Goal: Transaction & Acquisition: Purchase product/service

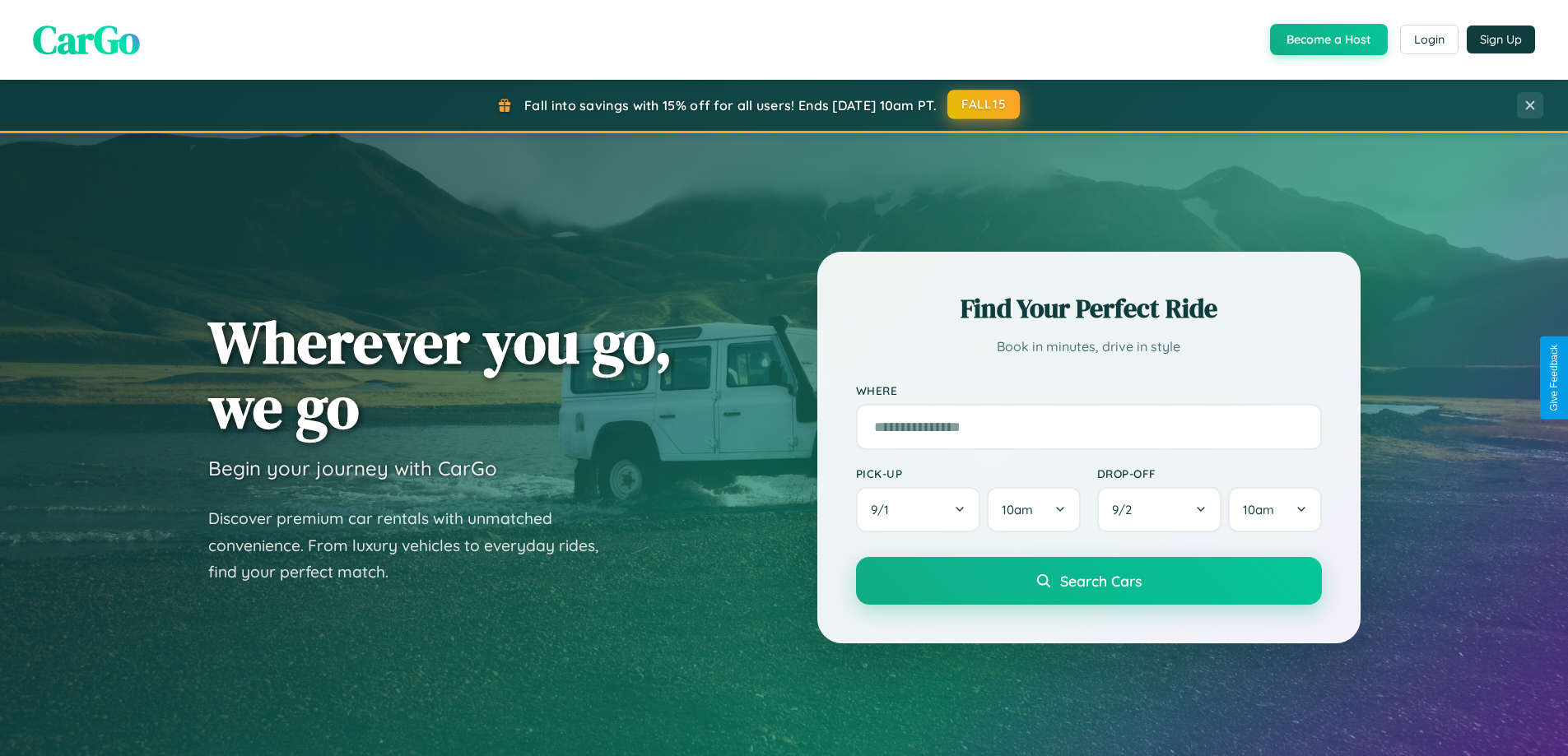
click at [985, 105] on button "FALL15" at bounding box center [983, 105] width 72 height 30
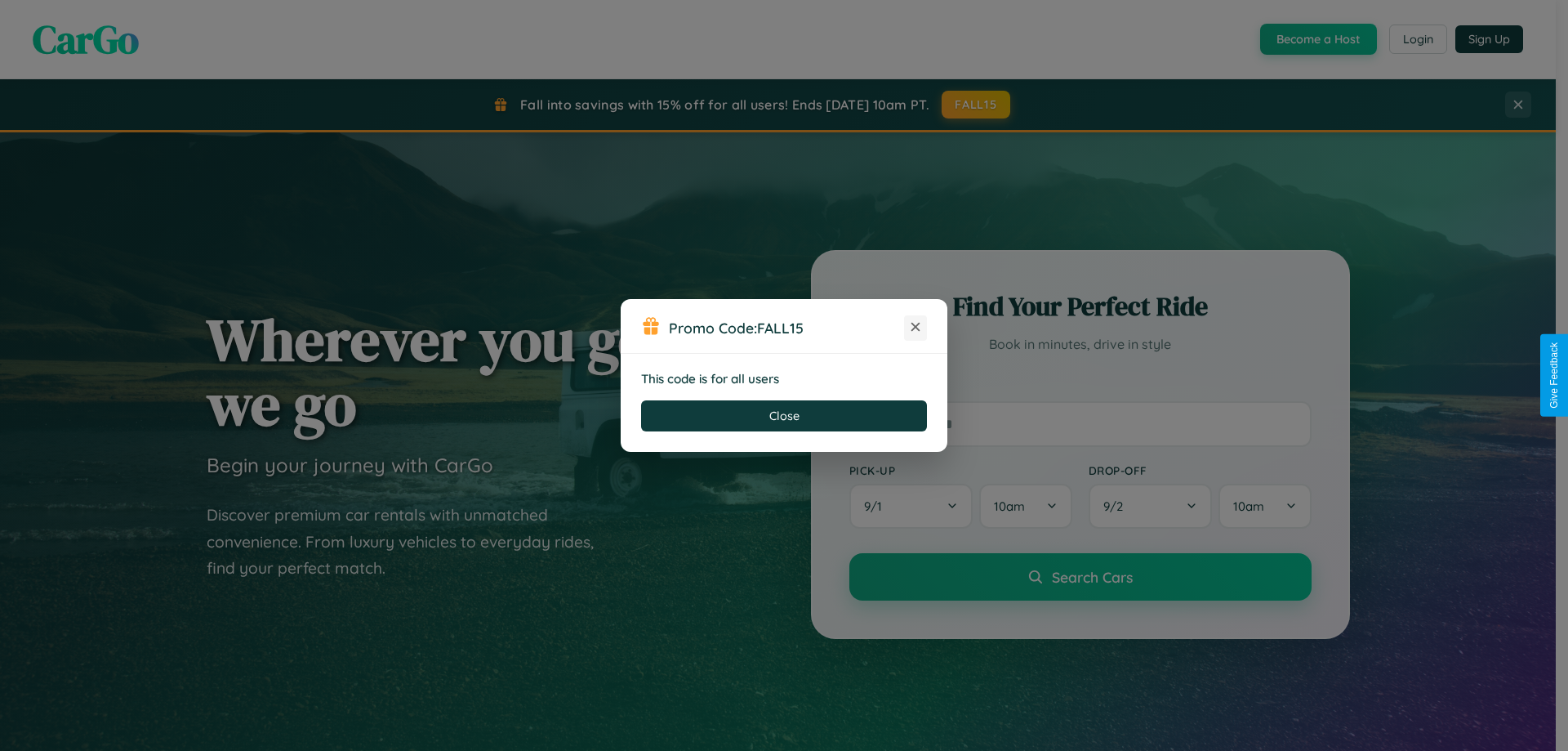
click at [916, 328] on icon at bounding box center [916, 327] width 17 height 17
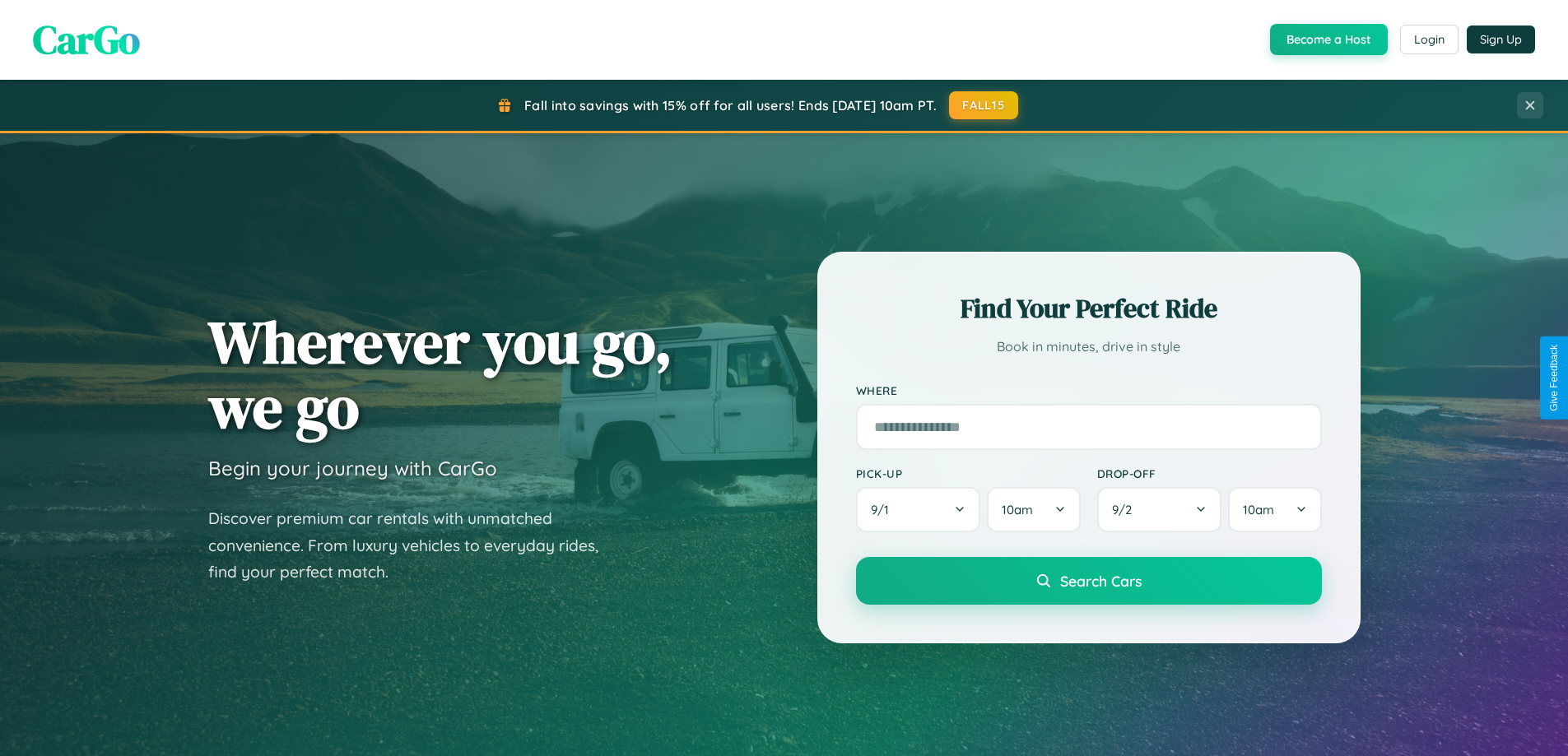
scroll to position [3166, 0]
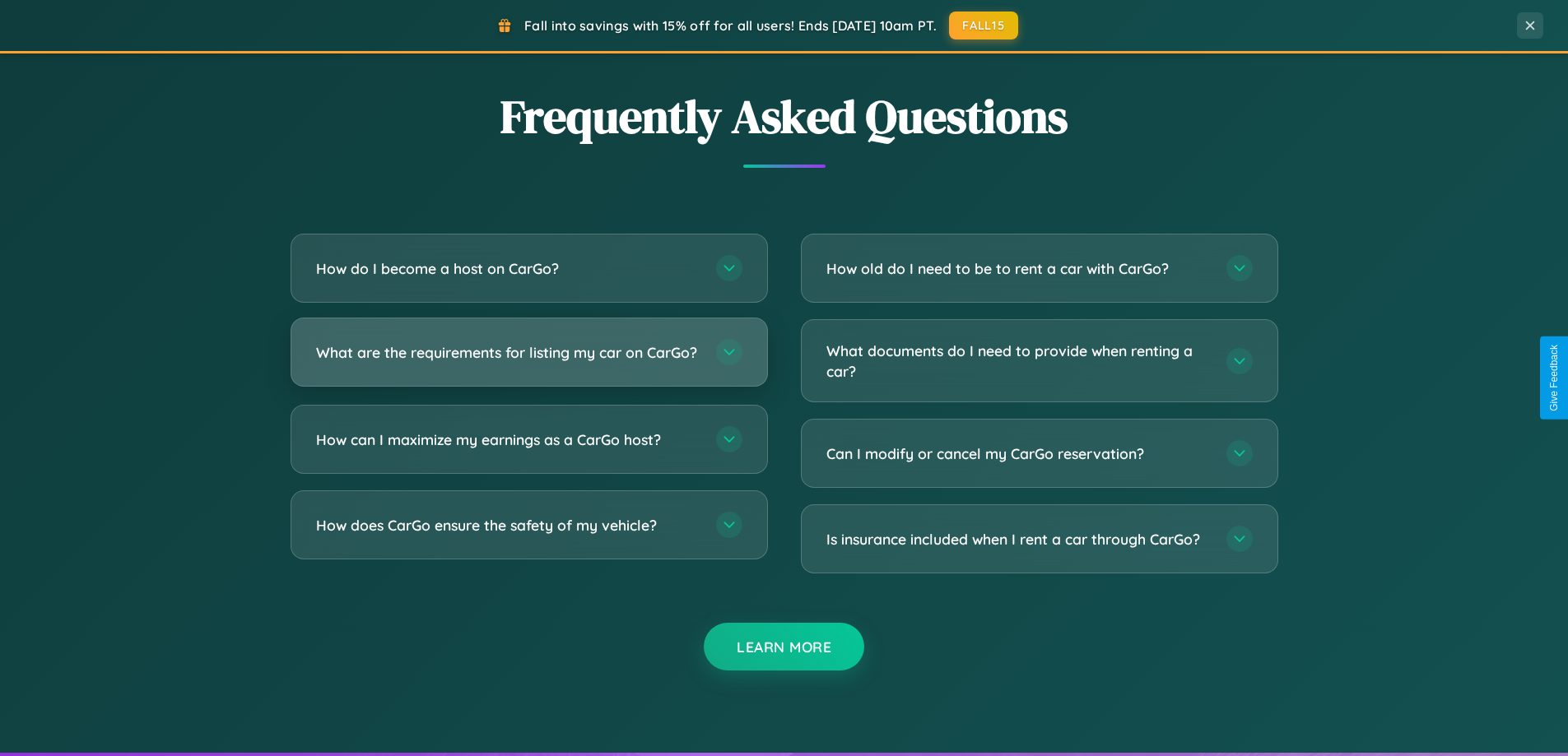
click at [529, 358] on h3 "What are the requirements for listing my car on CarGo?" at bounding box center [508, 353] width 384 height 21
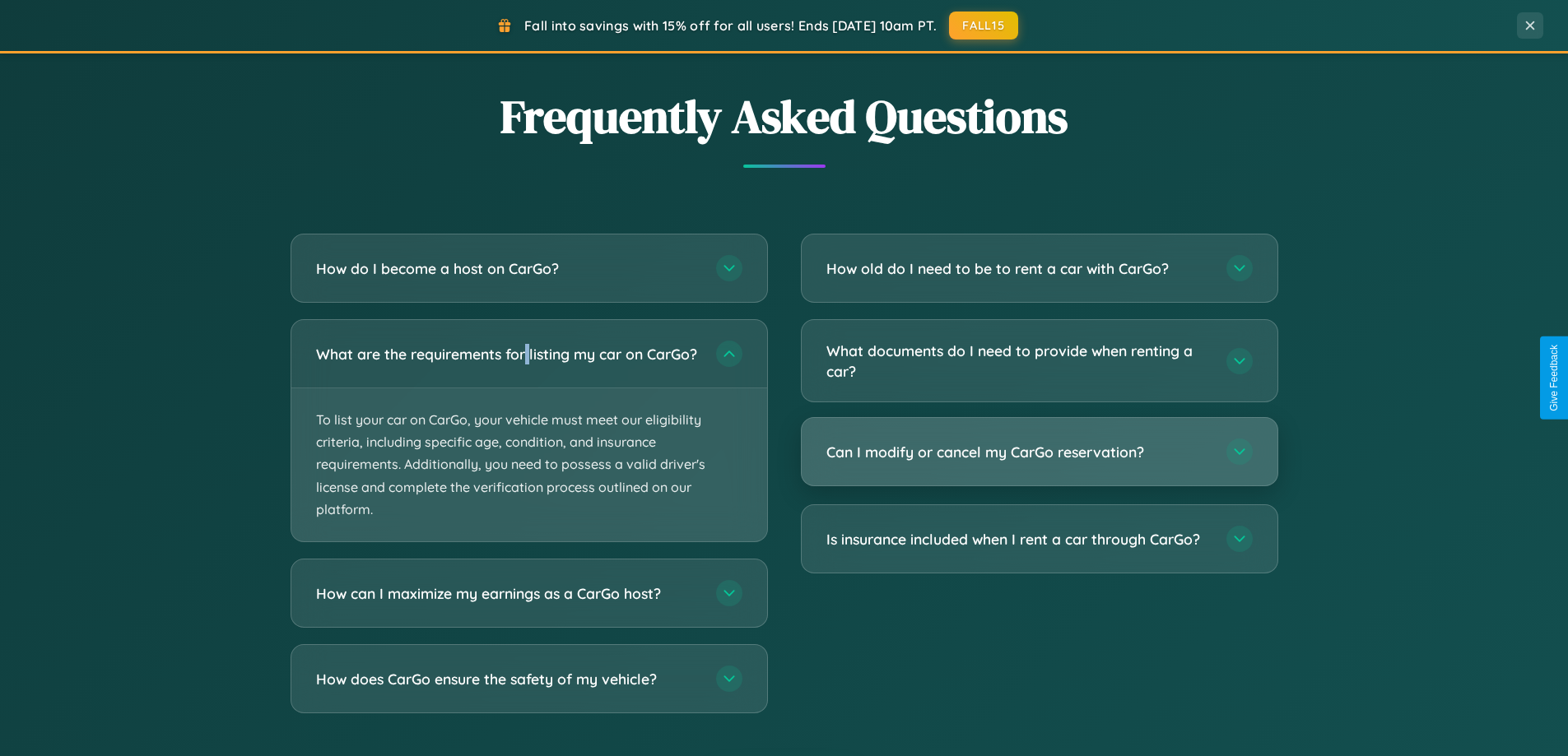
click at [1039, 454] on h3 "Can I modify or cancel my CarGo reservation?" at bounding box center [1018, 452] width 384 height 21
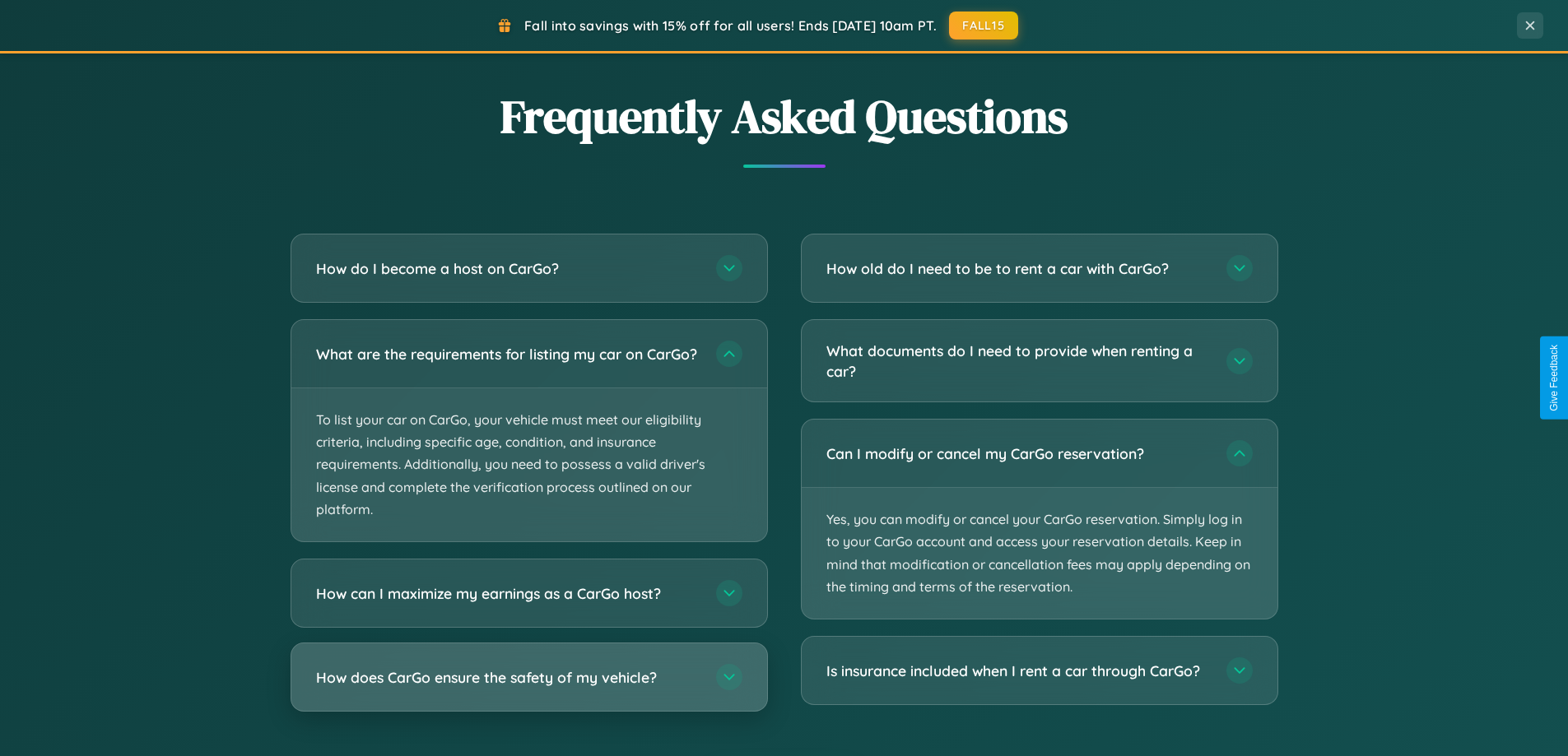
click at [529, 688] on h3 "How does CarGo ensure the safety of my vehicle?" at bounding box center [508, 677] width 384 height 21
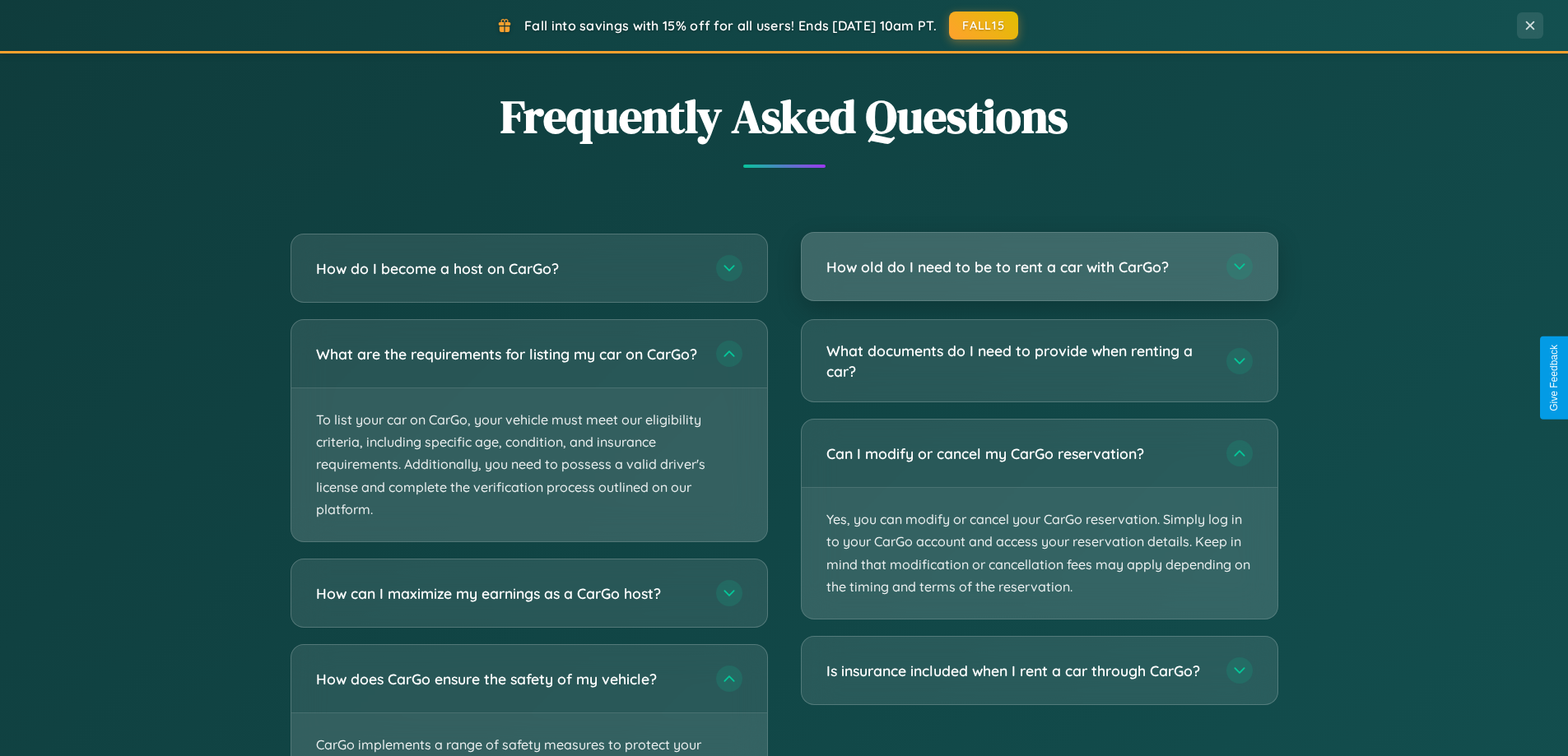
click at [1039, 269] on h3 "How old do I need to be to rent a car with CarGo?" at bounding box center [1018, 267] width 384 height 21
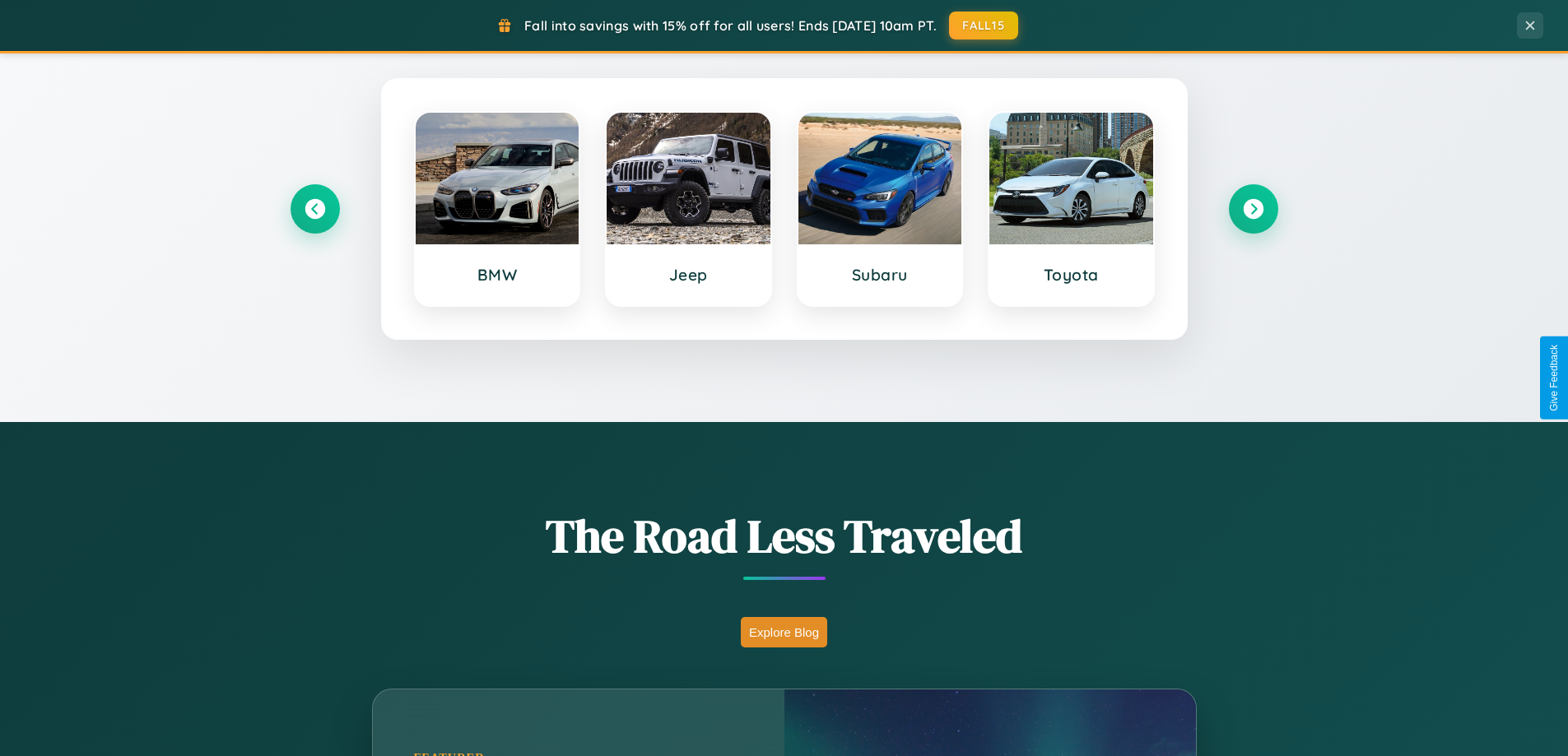
scroll to position [49, 0]
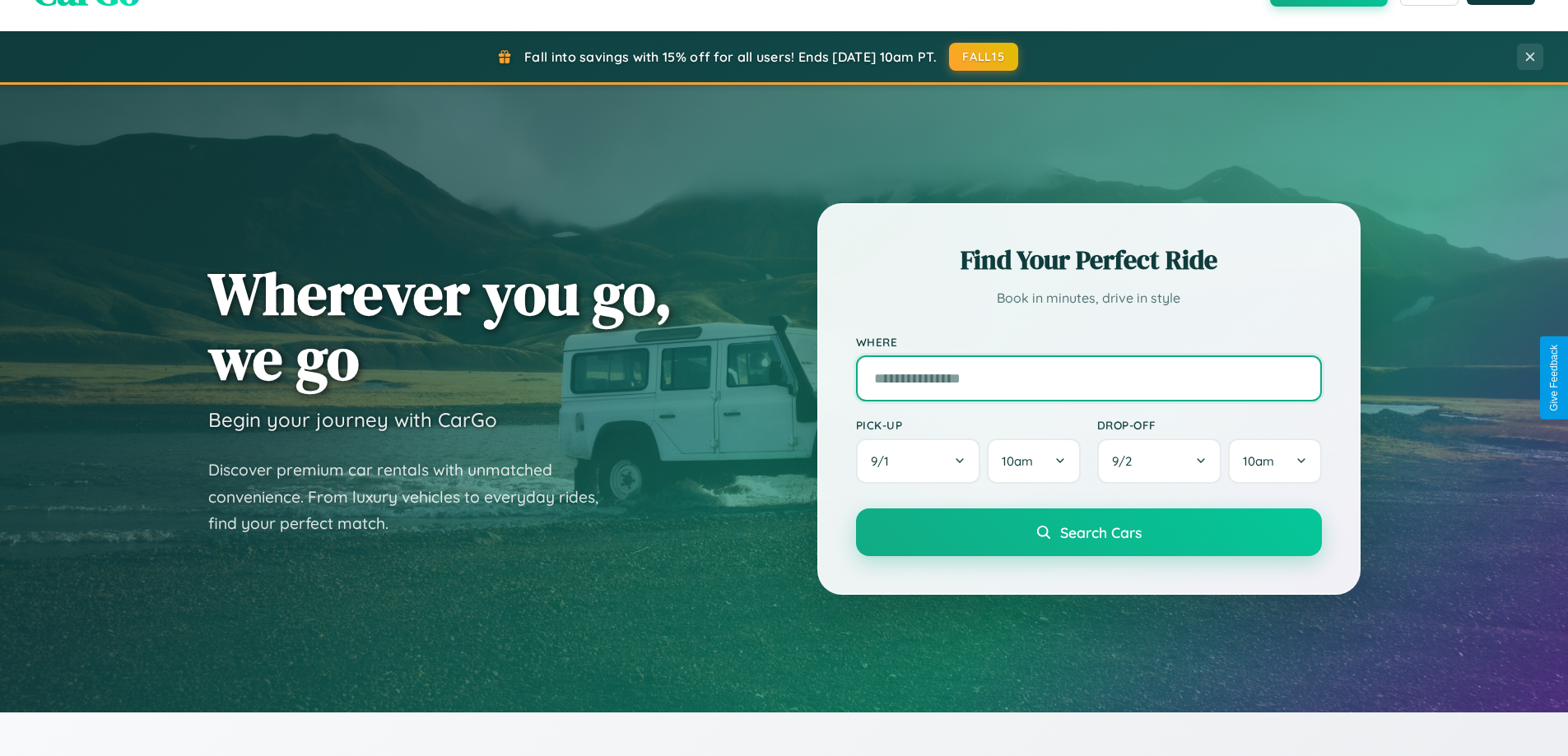
click at [1088, 378] on input "text" at bounding box center [1090, 378] width 466 height 46
type input "*****"
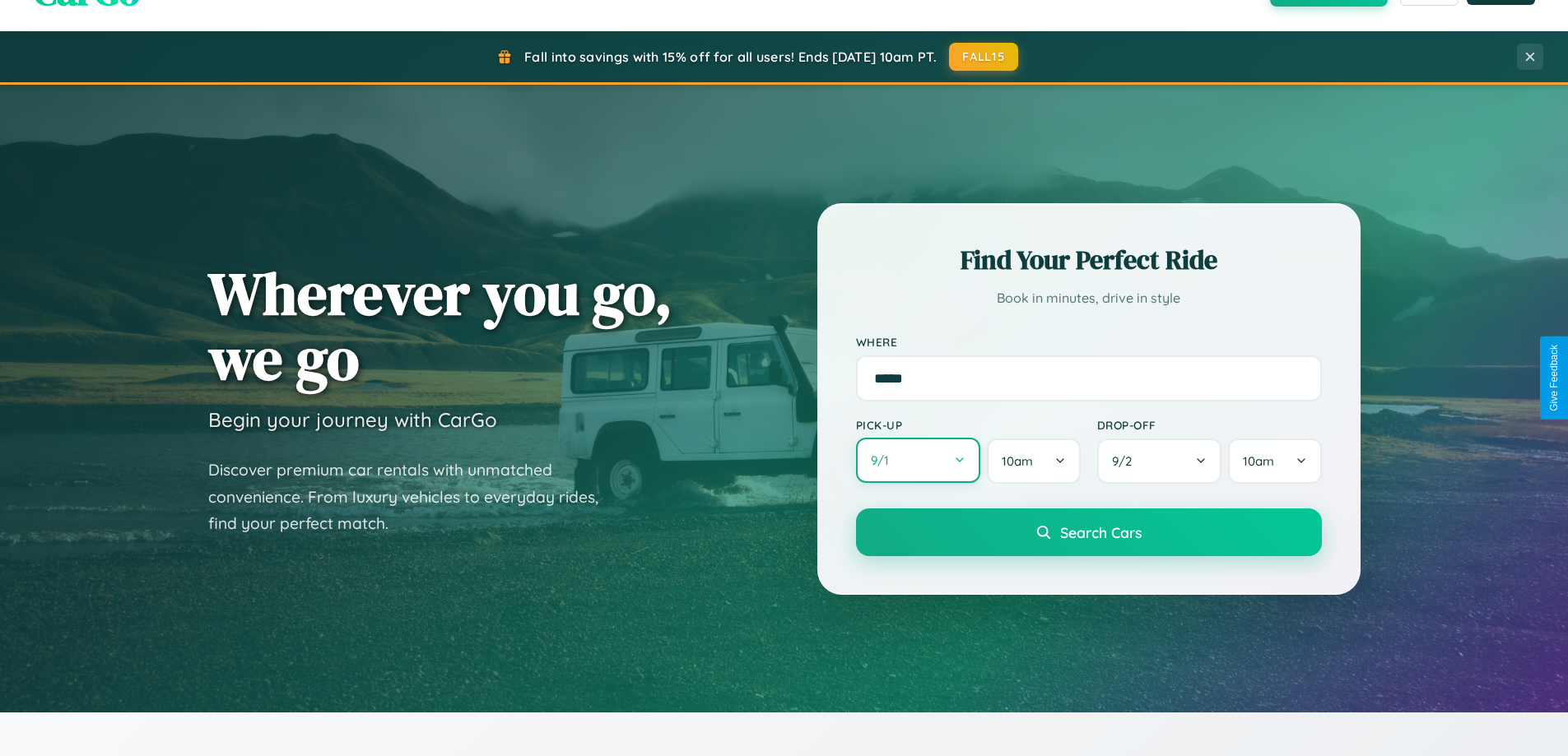
click at [917, 460] on button "9 / 1" at bounding box center [919, 460] width 125 height 45
select select "*"
select select "****"
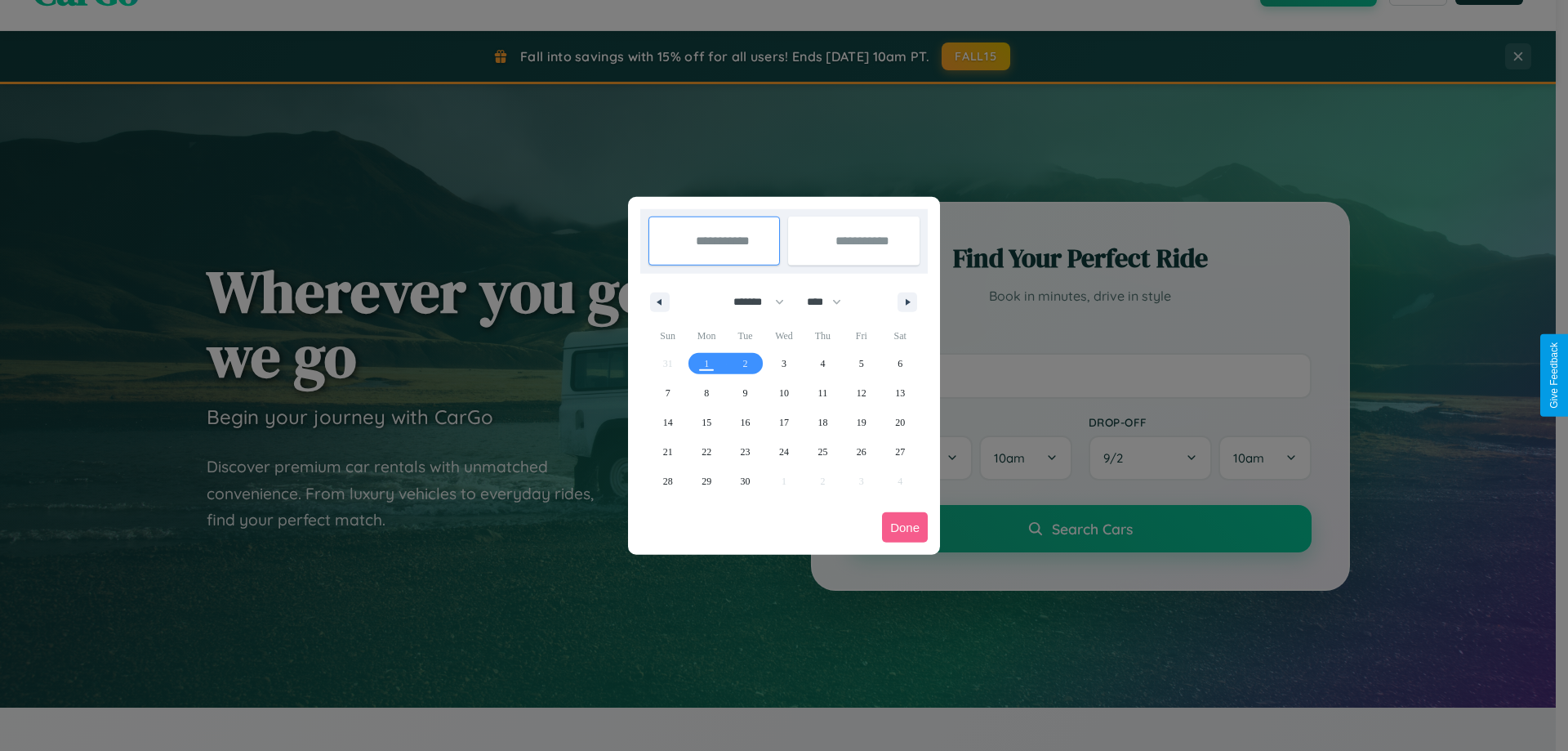
click at [751, 301] on select "******* ******** ***** ***** *** **** **** ****** ********* ******* ******** **…" at bounding box center [755, 301] width 70 height 27
select select "*"
drag, startPoint x: 831, startPoint y: 301, endPoint x: 784, endPoint y: 328, distance: 54.2
click at [831, 301] on select "**** **** **** **** **** **** **** **** **** **** **** **** **** **** **** ****…" at bounding box center [823, 301] width 49 height 27
select select "****"
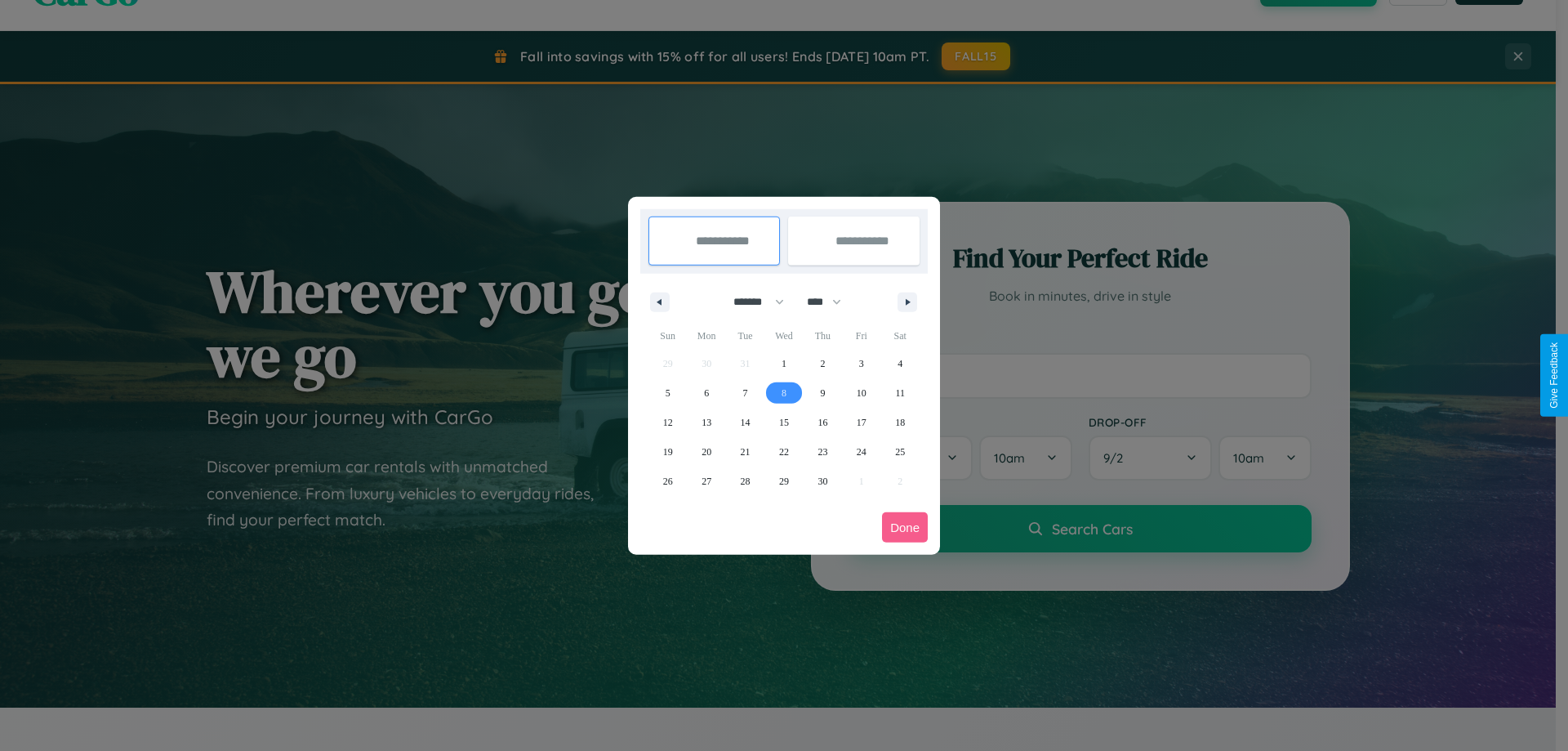
click at [783, 392] on span "8" at bounding box center [784, 393] width 5 height 30
type input "**********"
click at [900, 392] on span "11" at bounding box center [900, 393] width 10 height 30
type input "**********"
click at [905, 527] on button "Done" at bounding box center [905, 527] width 46 height 31
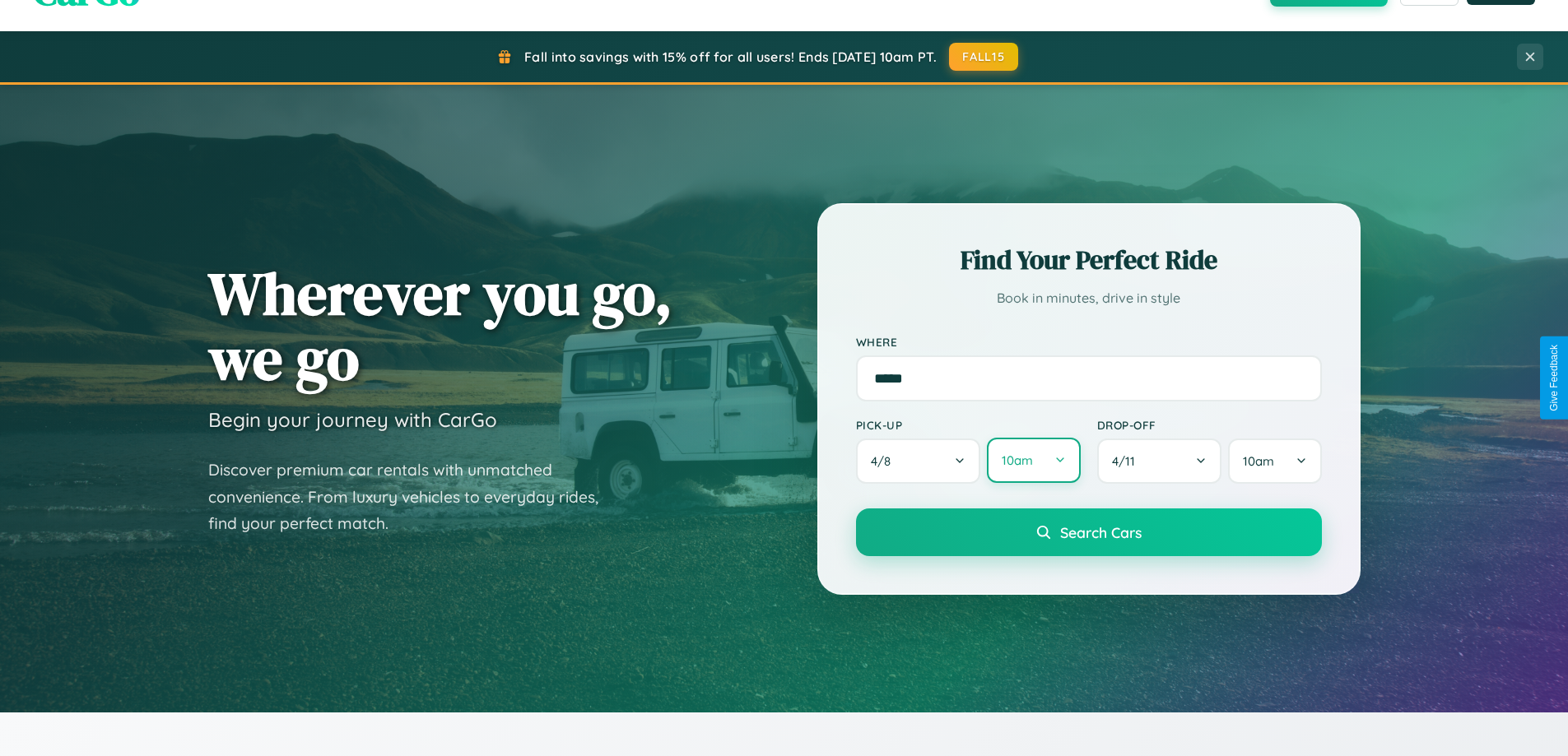
click at [1033, 460] on button "10am" at bounding box center [1033, 460] width 93 height 45
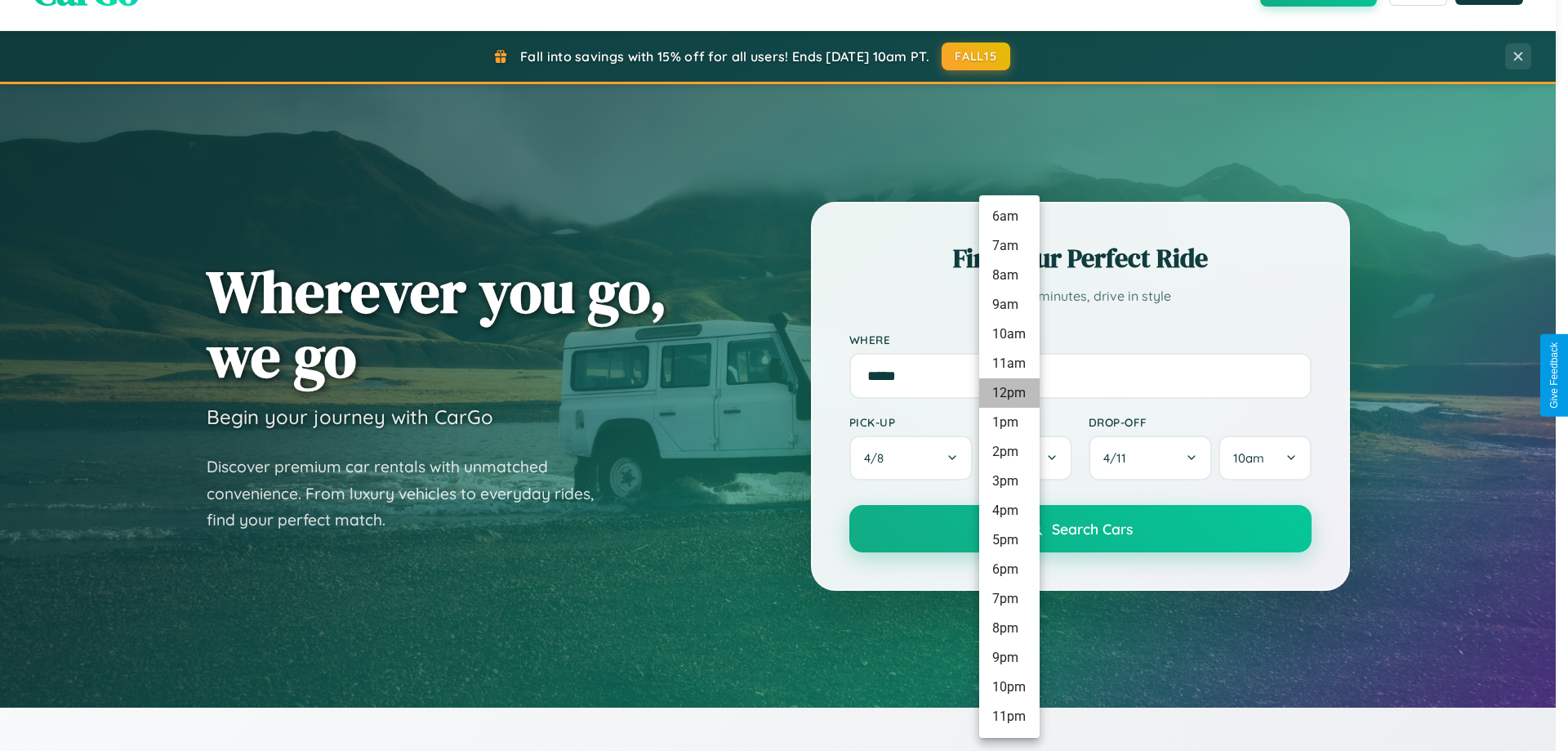
click at [1009, 393] on li "12pm" at bounding box center [1009, 393] width 60 height 30
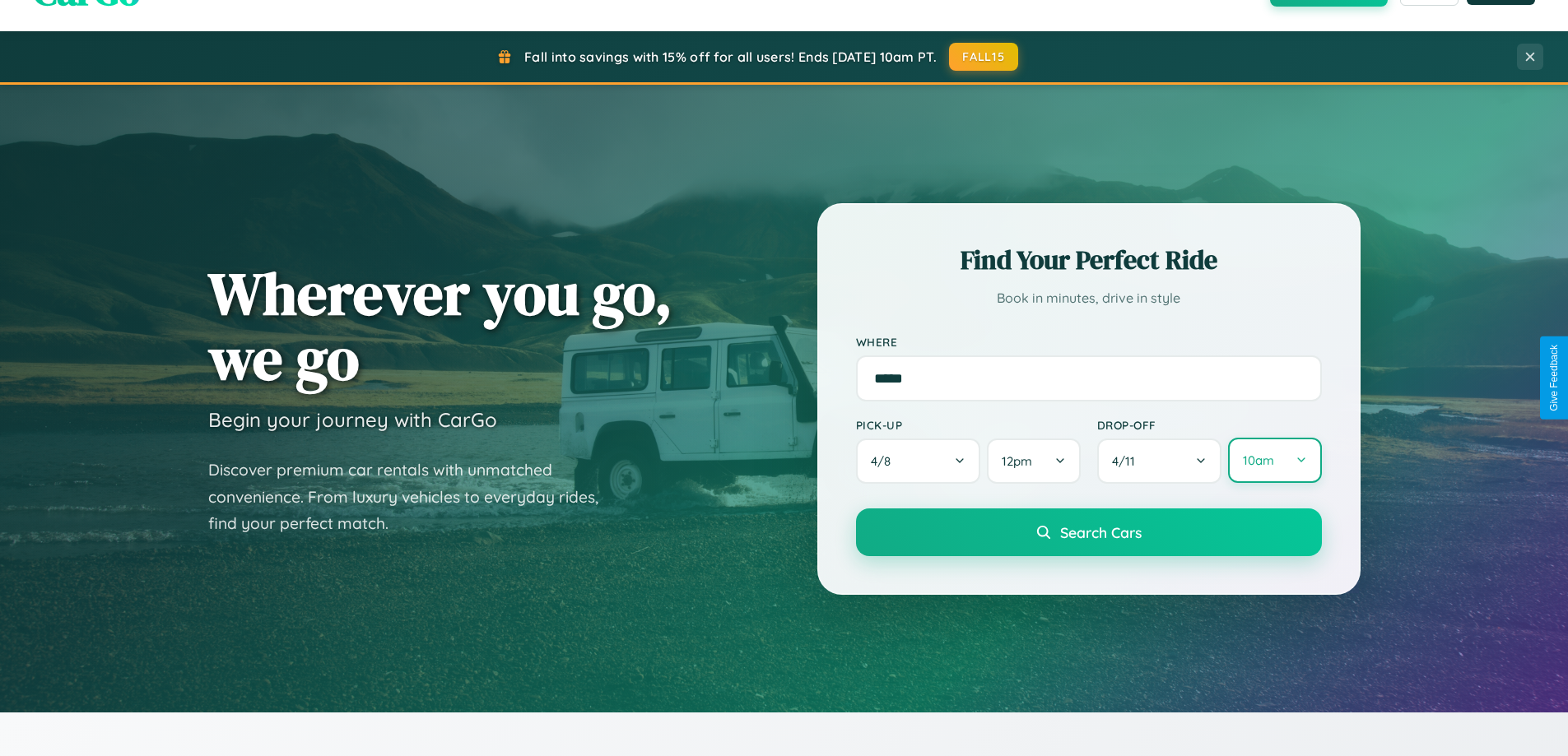
click at [1274, 460] on button "10am" at bounding box center [1274, 460] width 93 height 45
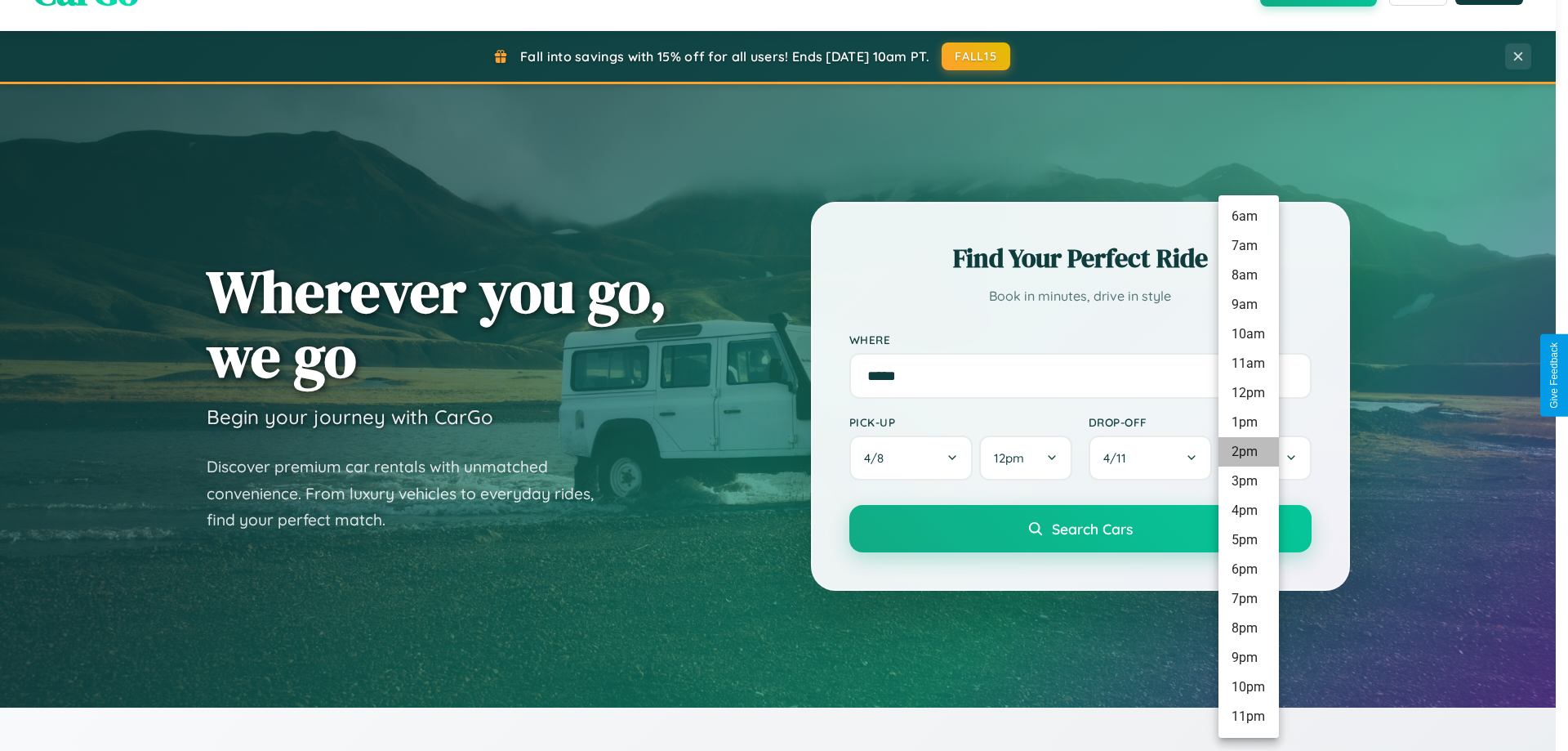
click at [1248, 452] on li "2pm" at bounding box center [1248, 452] width 60 height 30
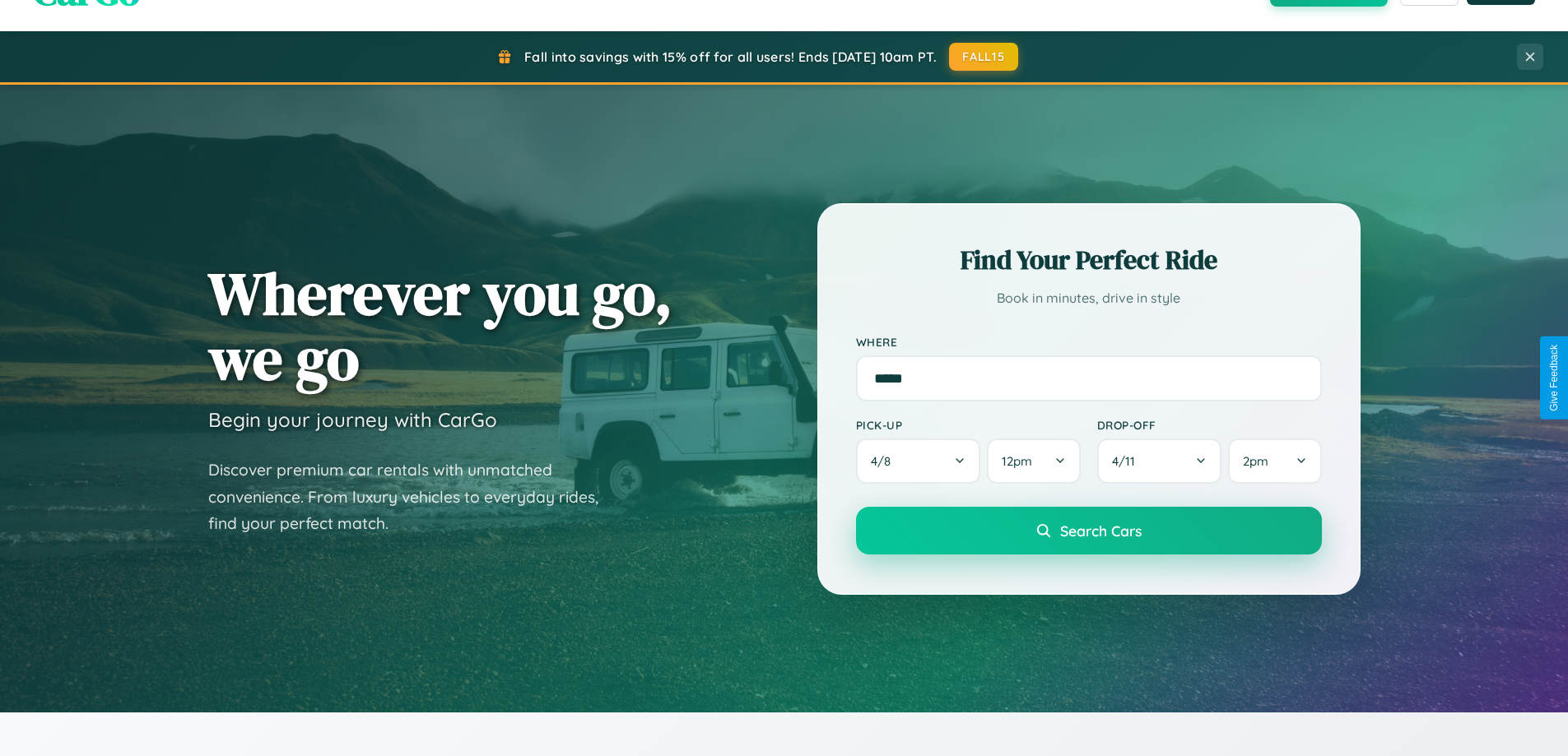
click at [1088, 532] on span "Search Cars" at bounding box center [1101, 531] width 81 height 18
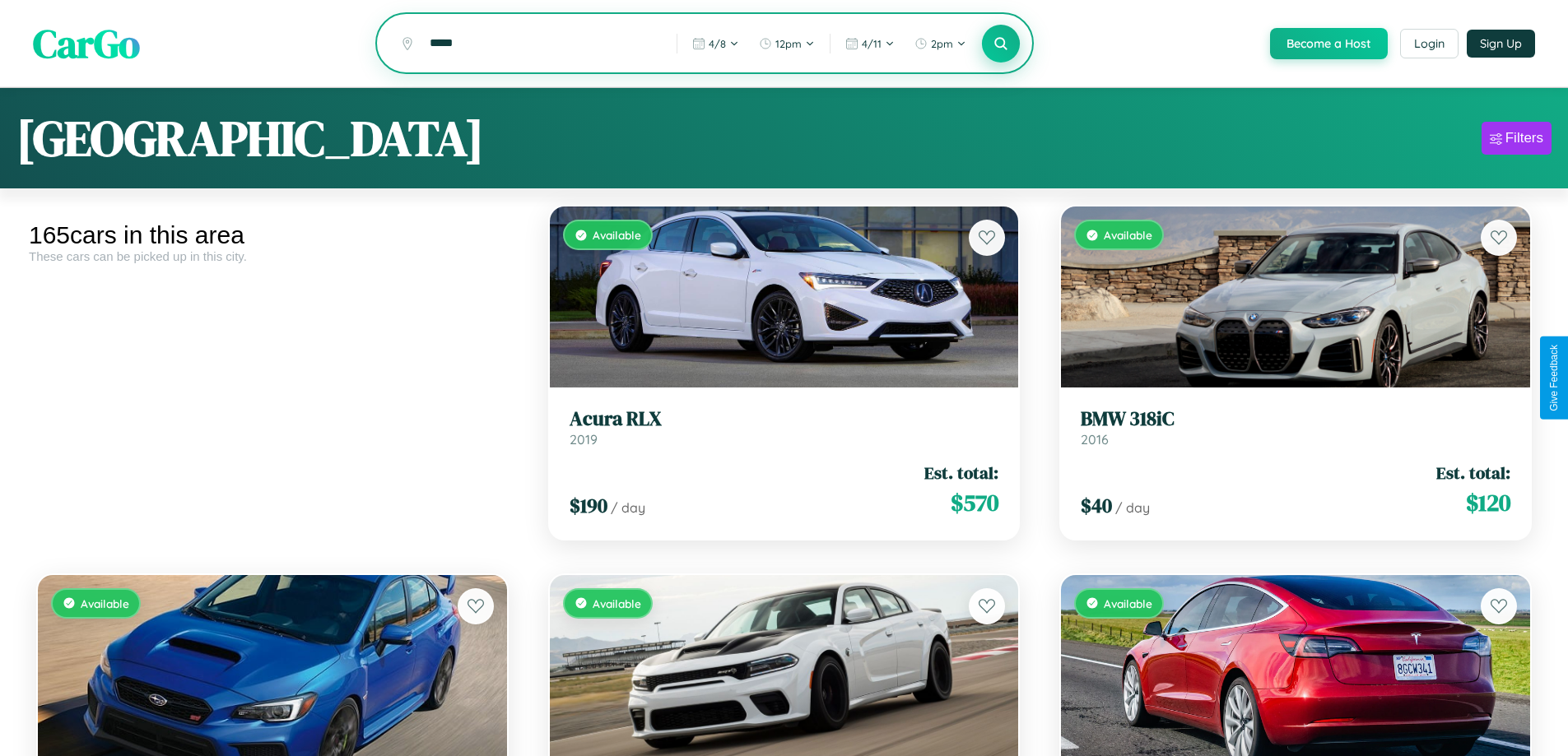
click at [1000, 44] on icon at bounding box center [1001, 43] width 16 height 16
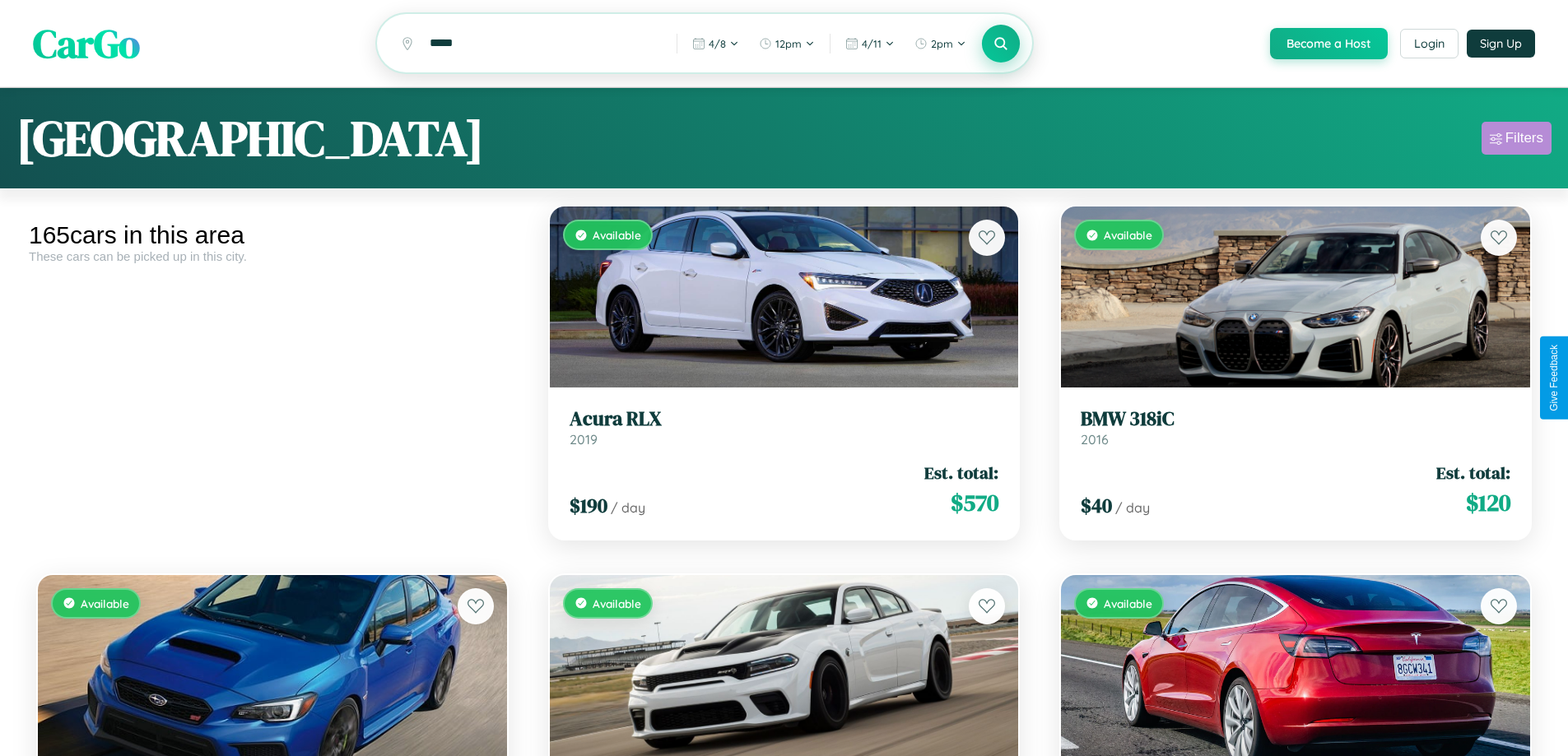
click at [1517, 140] on div "Filters" at bounding box center [1524, 138] width 37 height 17
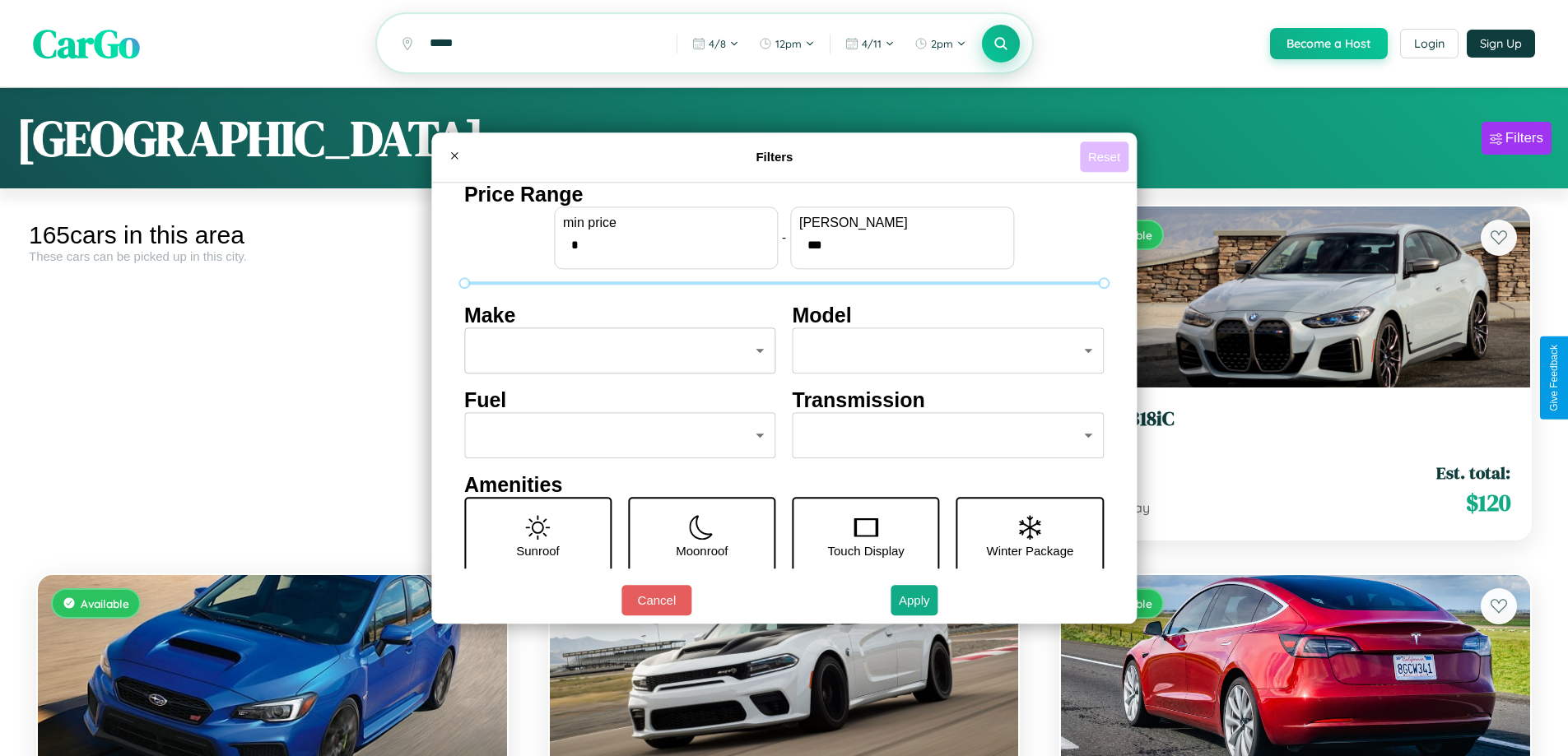
click at [1106, 156] on button "Reset" at bounding box center [1105, 156] width 49 height 31
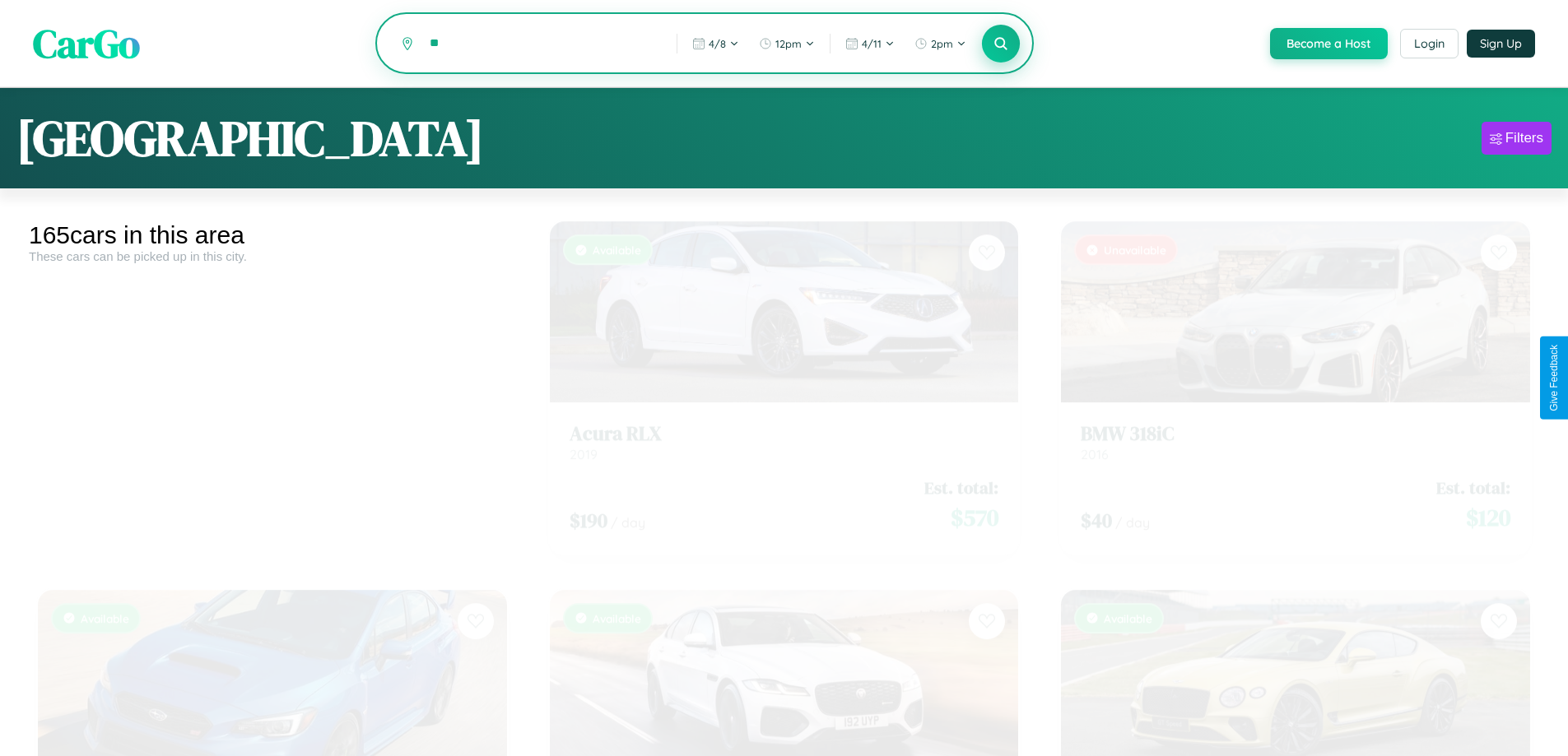
type input "*"
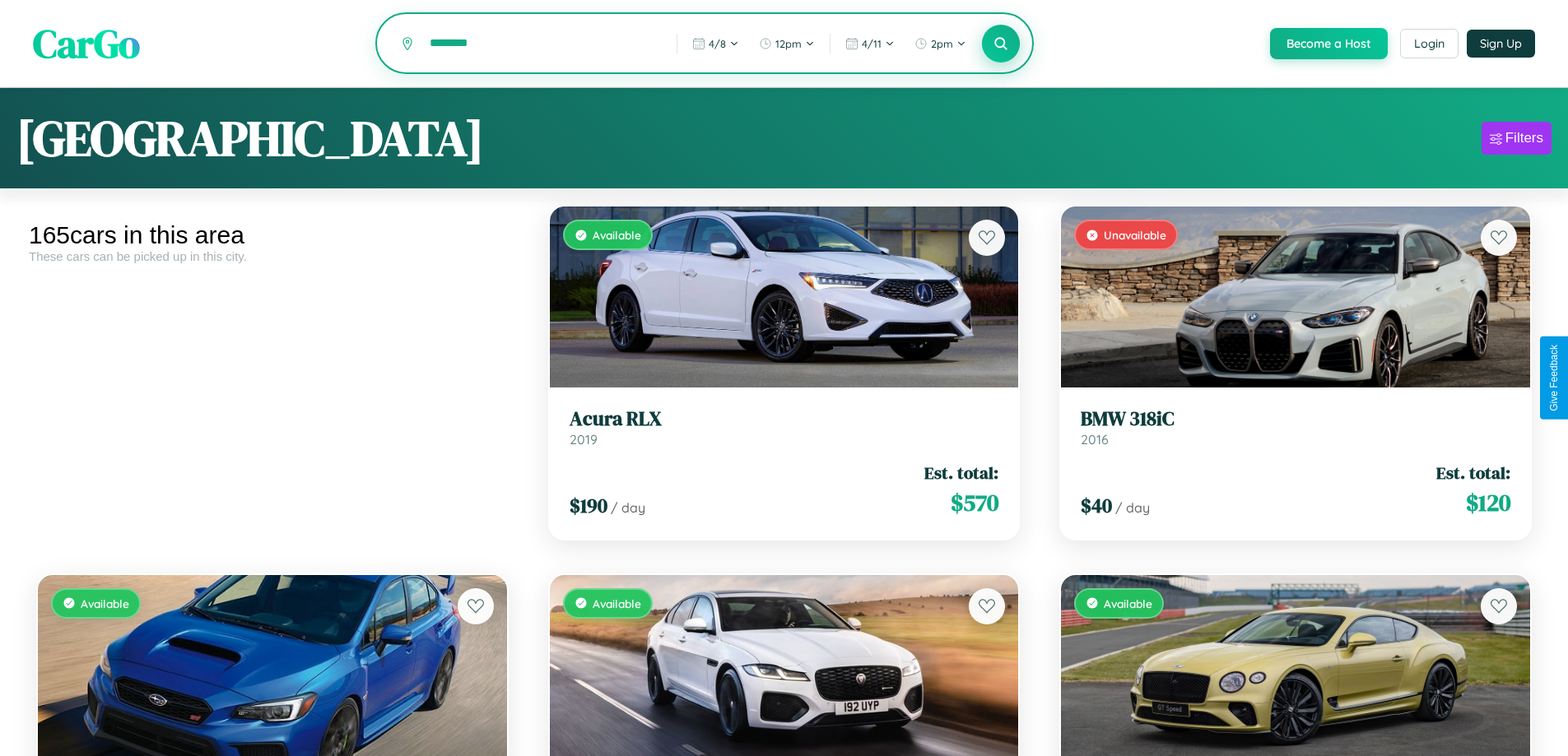
type input "********"
click at [1000, 44] on icon at bounding box center [1001, 43] width 16 height 16
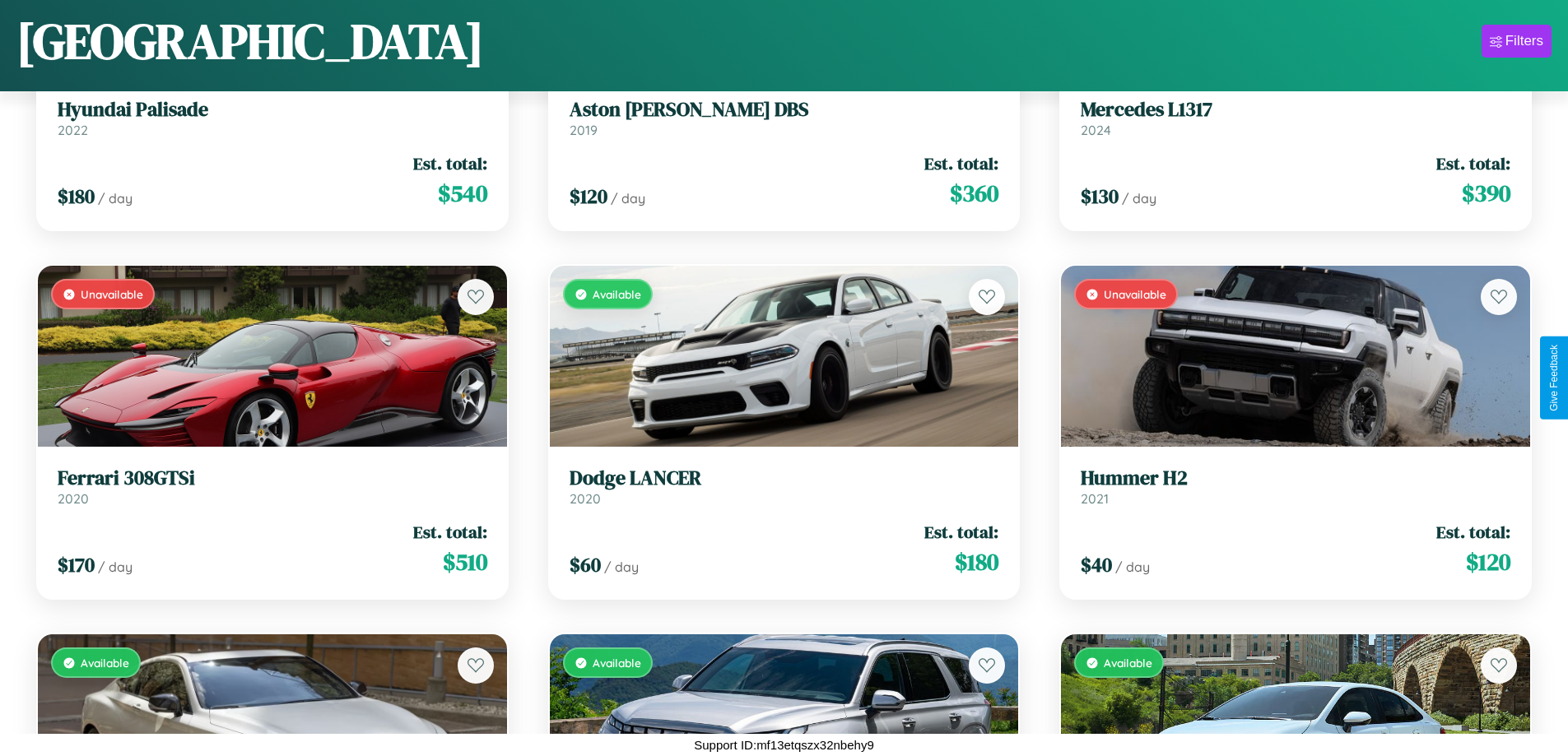
scroll to position [18284, 0]
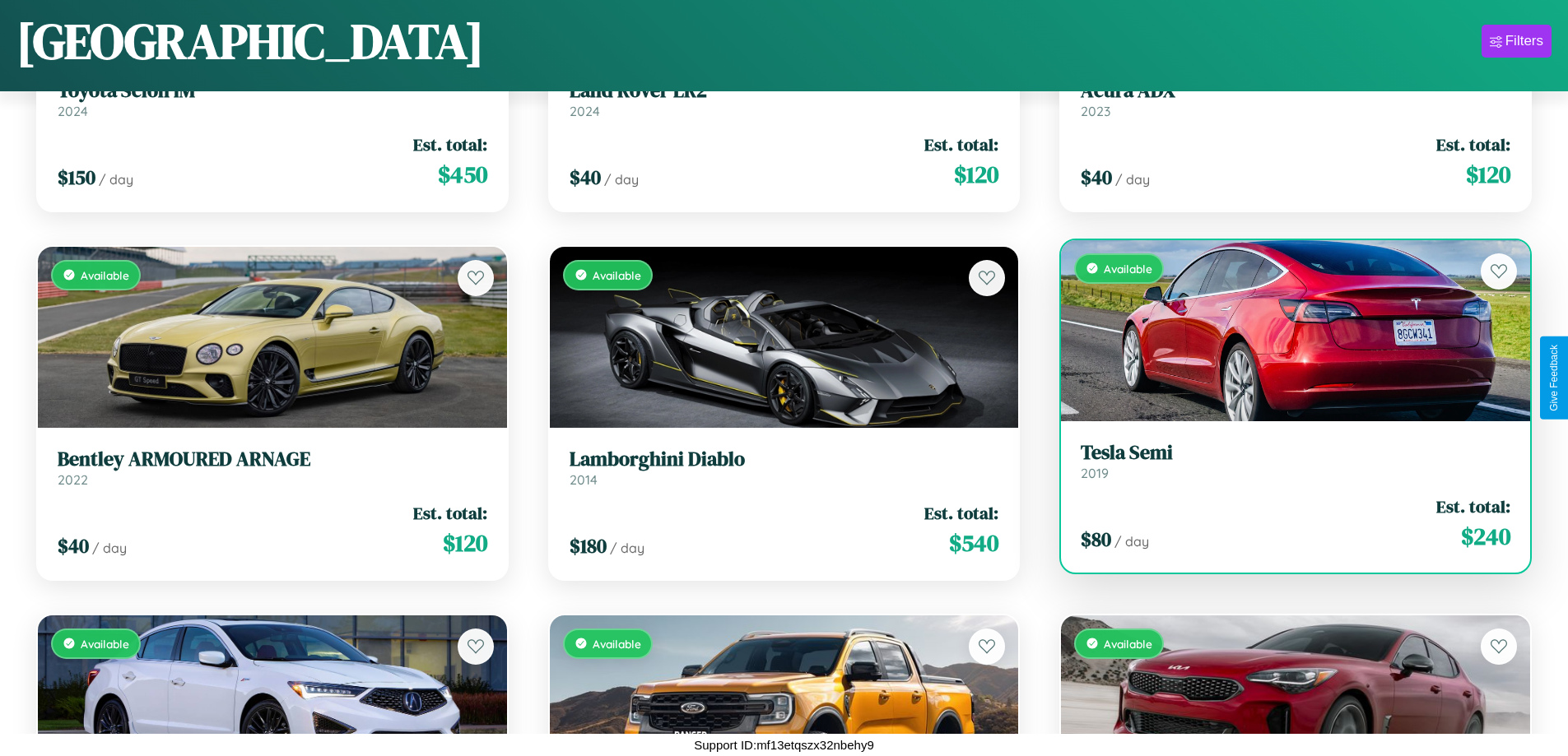
click at [1285, 467] on link "Tesla Semi 2019" at bounding box center [1296, 460] width 430 height 40
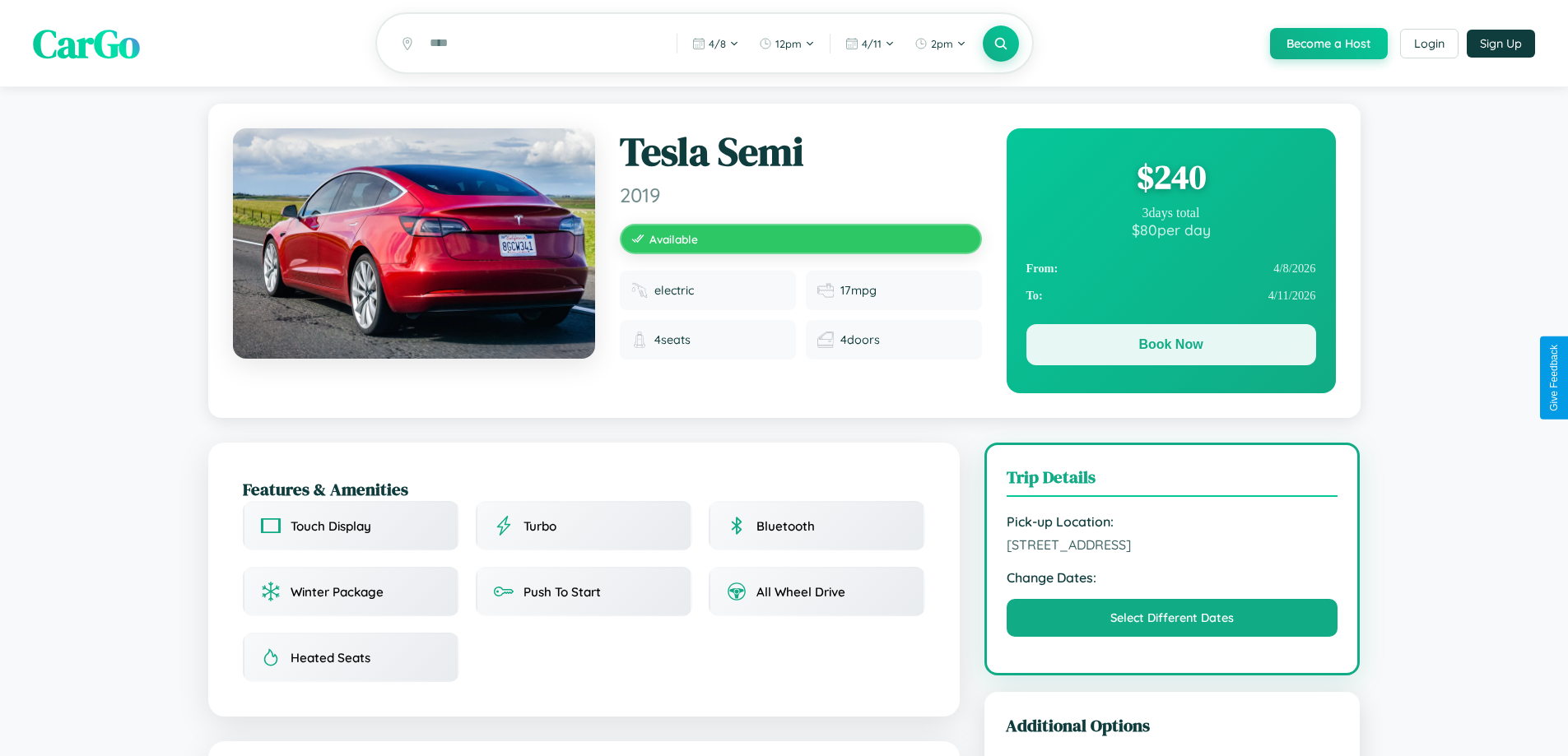
click at [1170, 347] on button "Book Now" at bounding box center [1172, 344] width 290 height 41
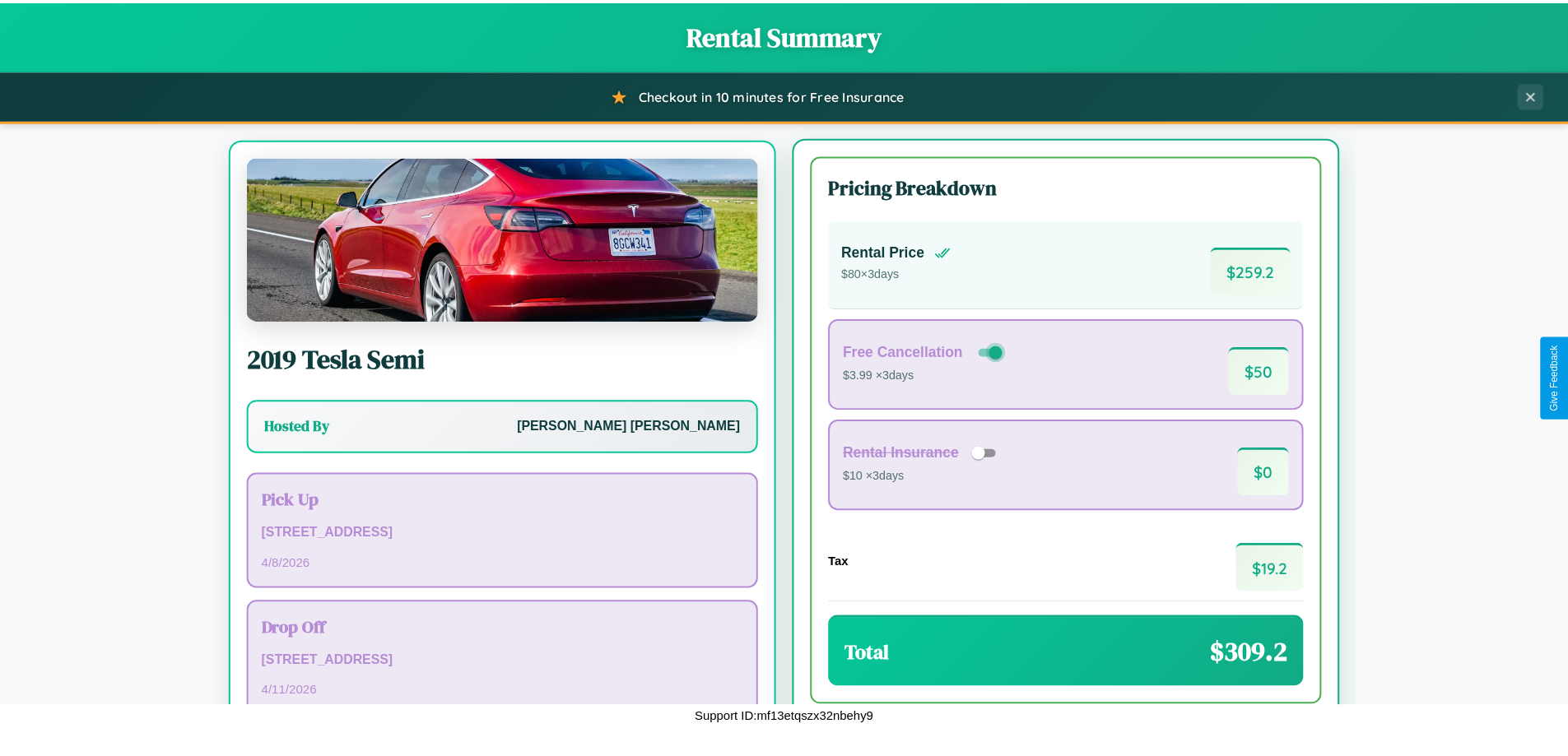
scroll to position [77, 0]
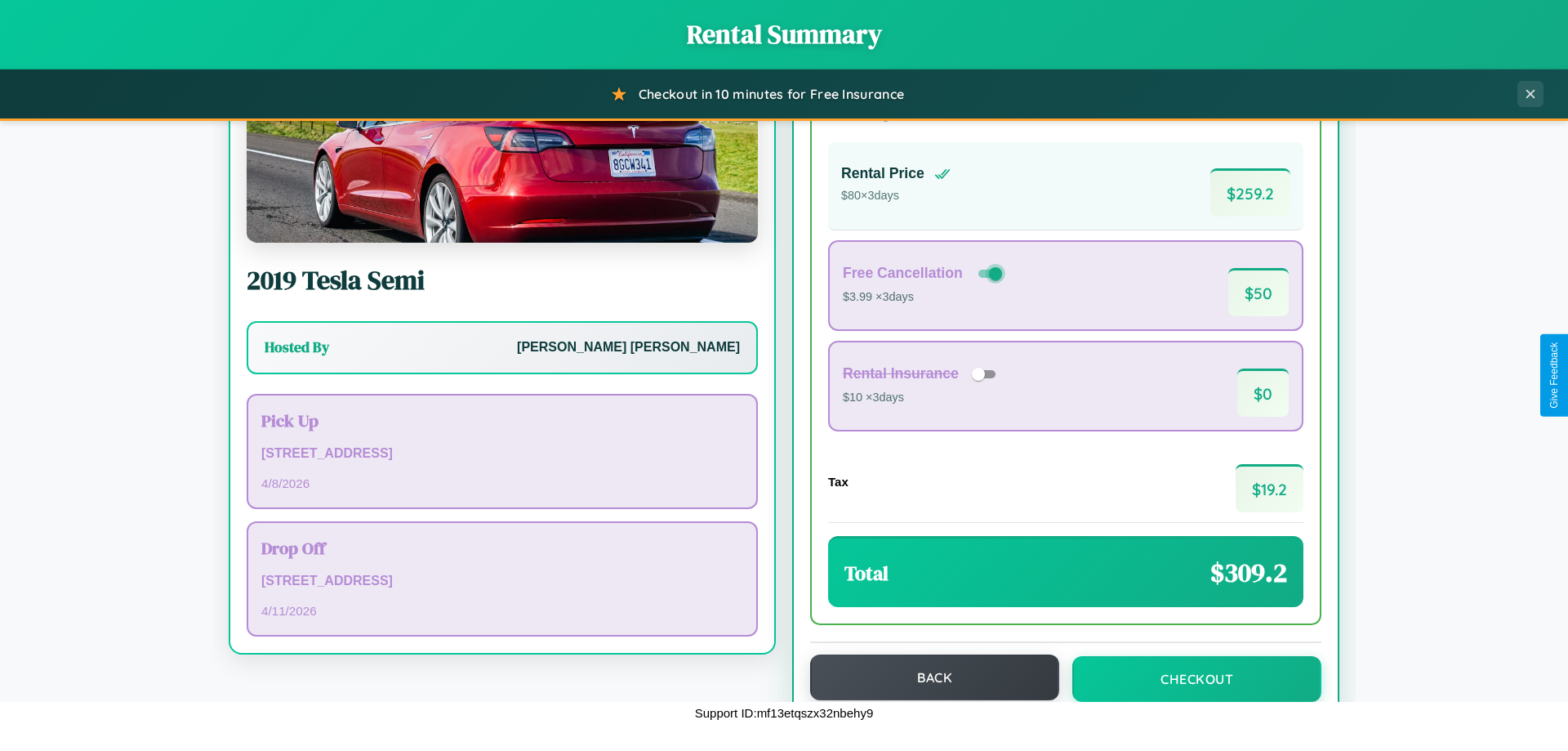
click at [927, 678] on button "Back" at bounding box center [934, 677] width 249 height 46
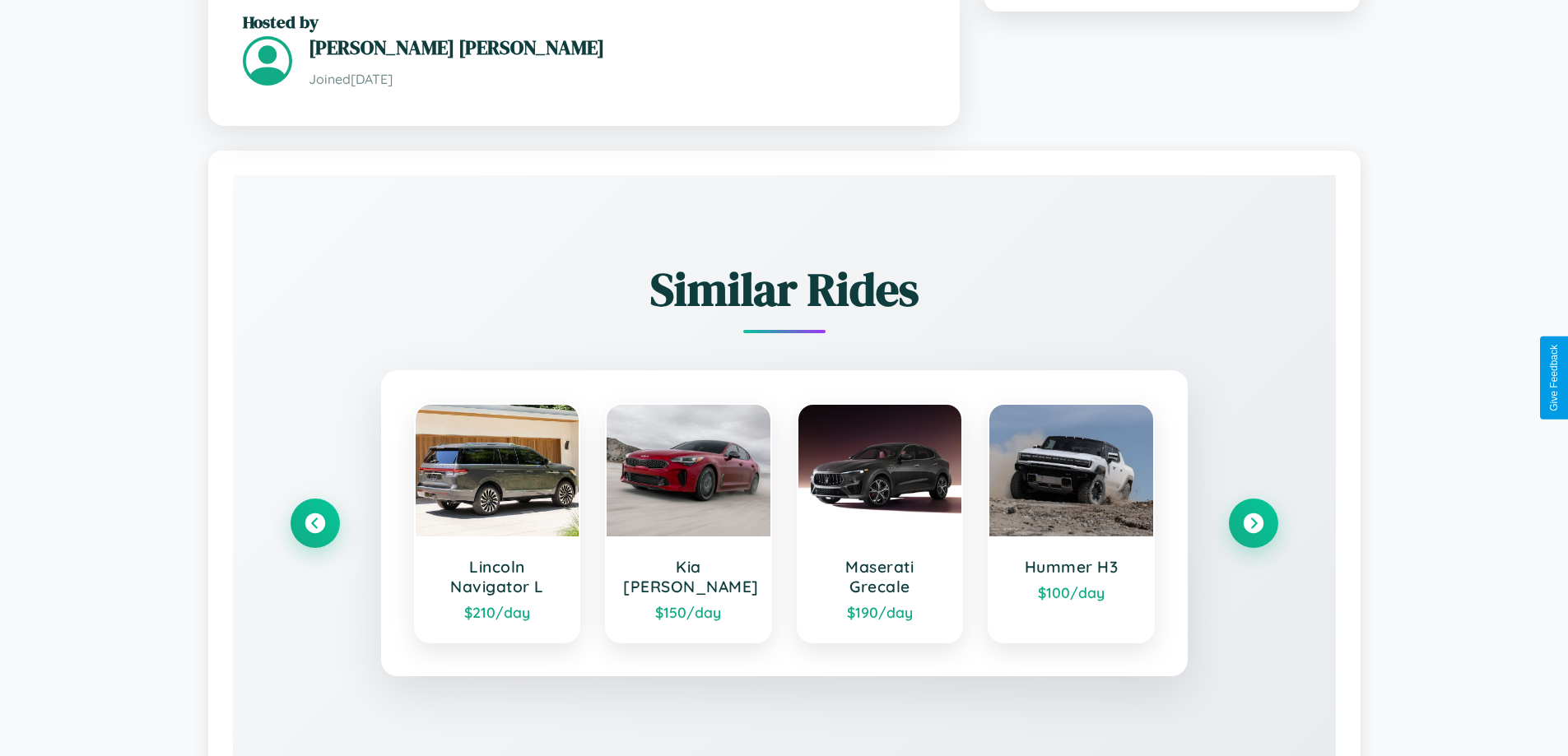
scroll to position [1030, 0]
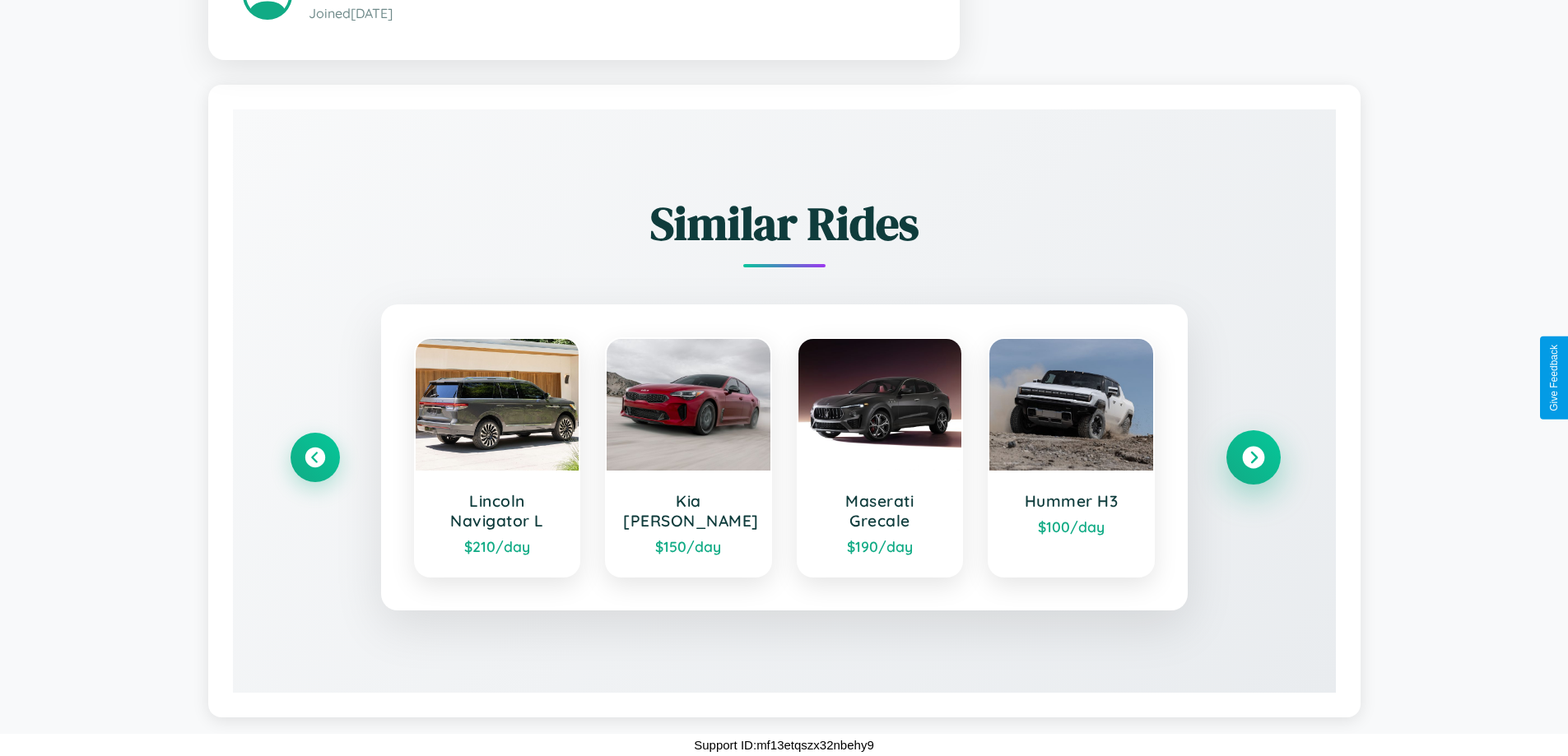
click at [1253, 457] on icon at bounding box center [1253, 458] width 22 height 22
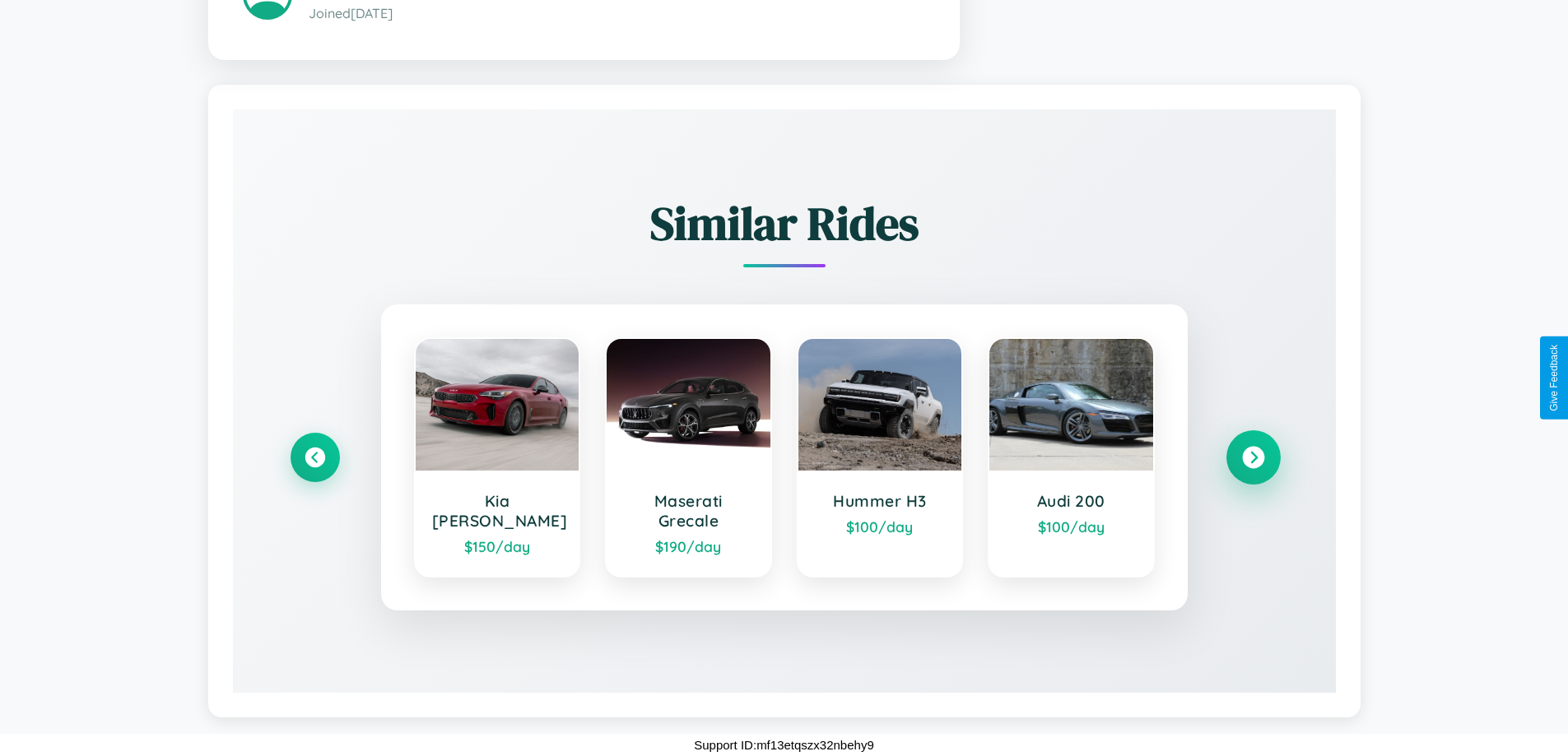
click at [1253, 457] on icon at bounding box center [1253, 458] width 22 height 22
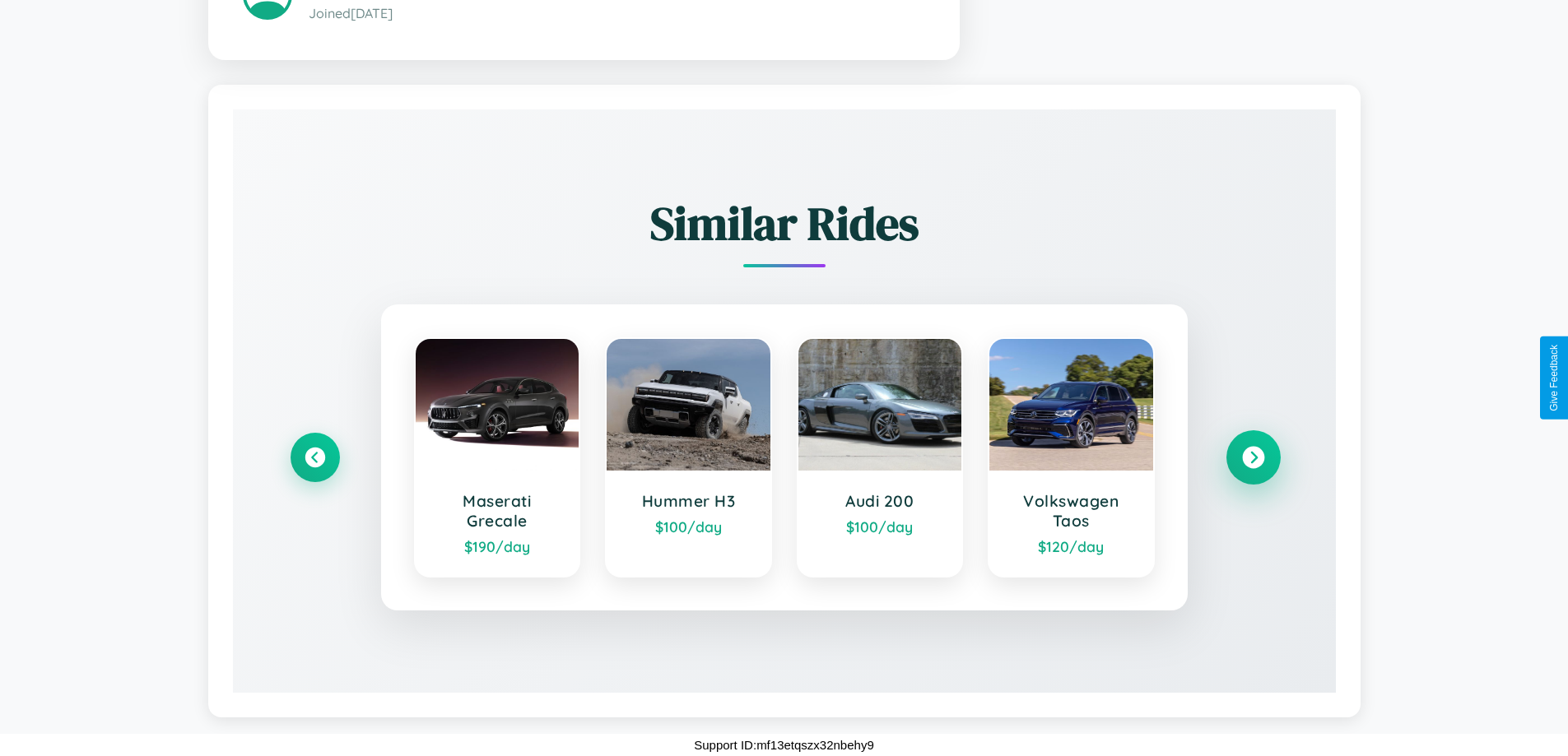
click at [1253, 457] on icon at bounding box center [1253, 458] width 22 height 22
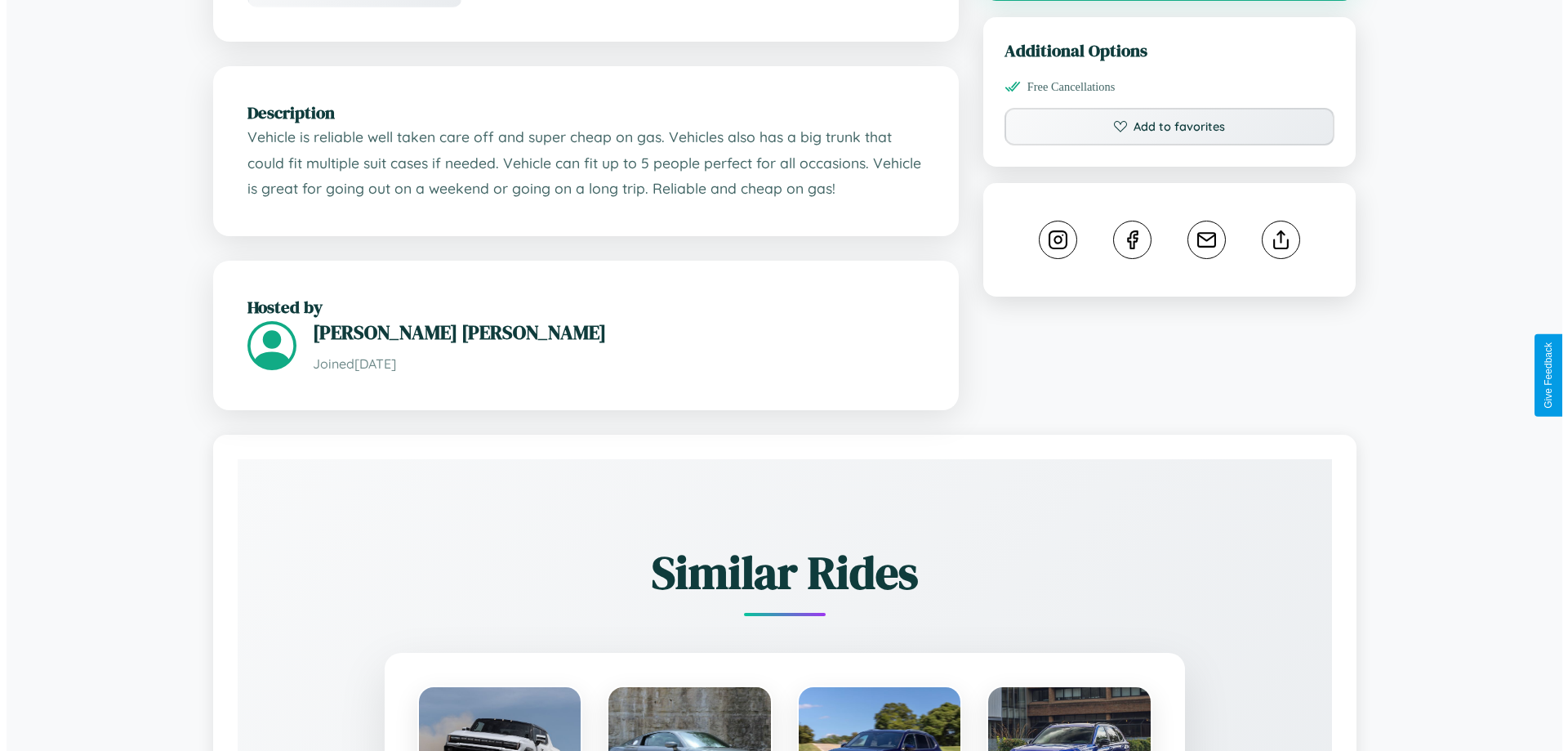
scroll to position [441, 0]
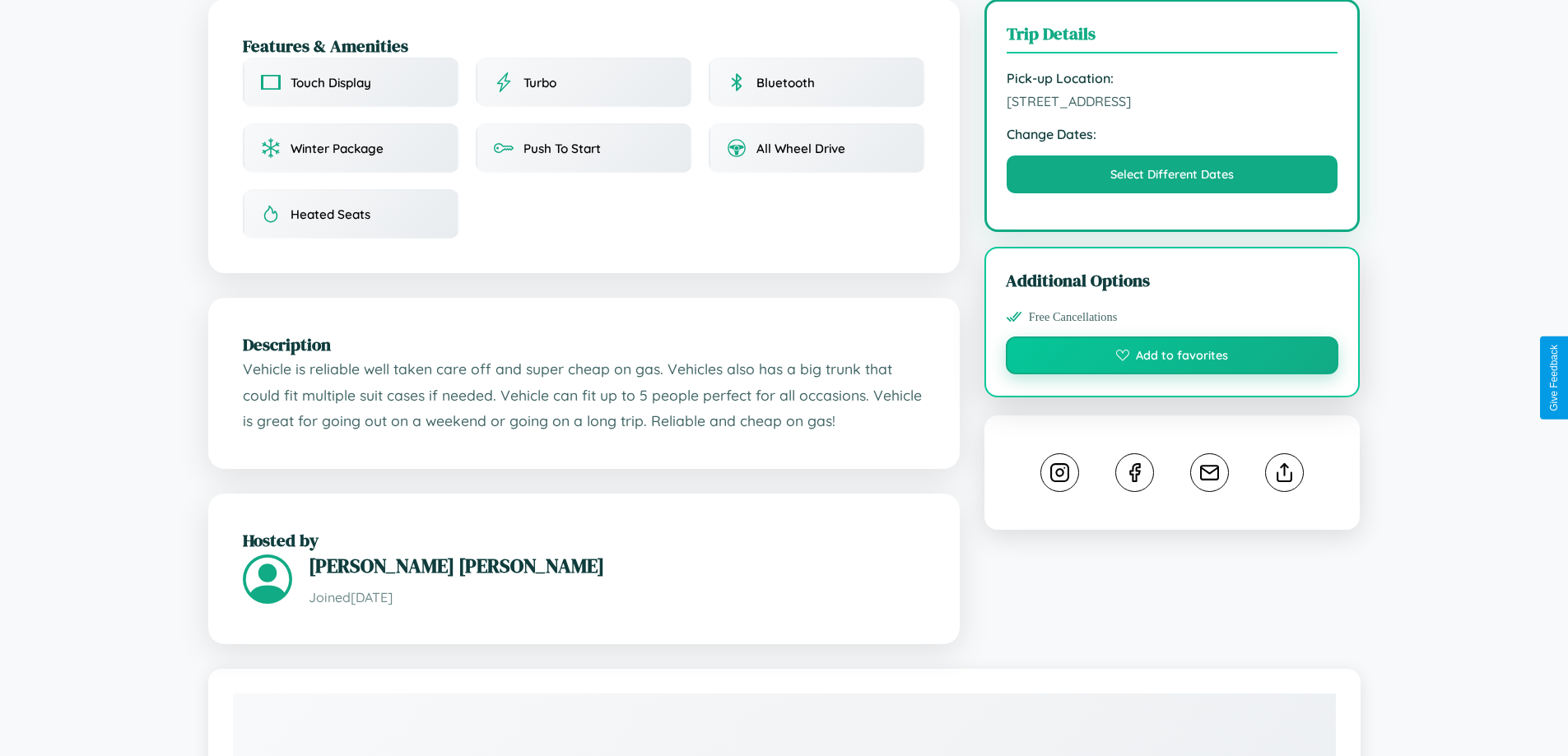
click at [1172, 374] on button "Add to favorites" at bounding box center [1173, 356] width 333 height 37
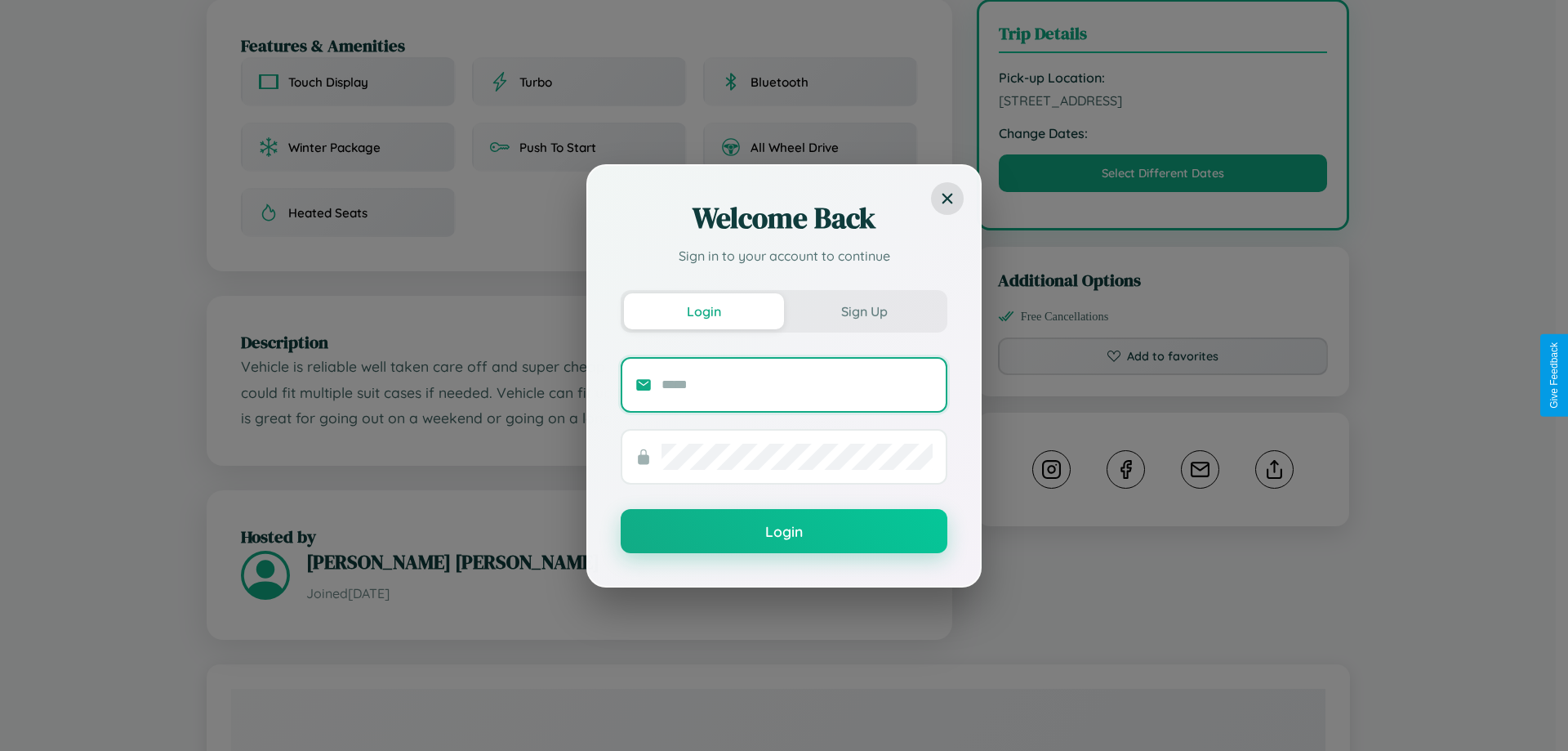
click at [797, 384] on input "text" at bounding box center [797, 385] width 271 height 26
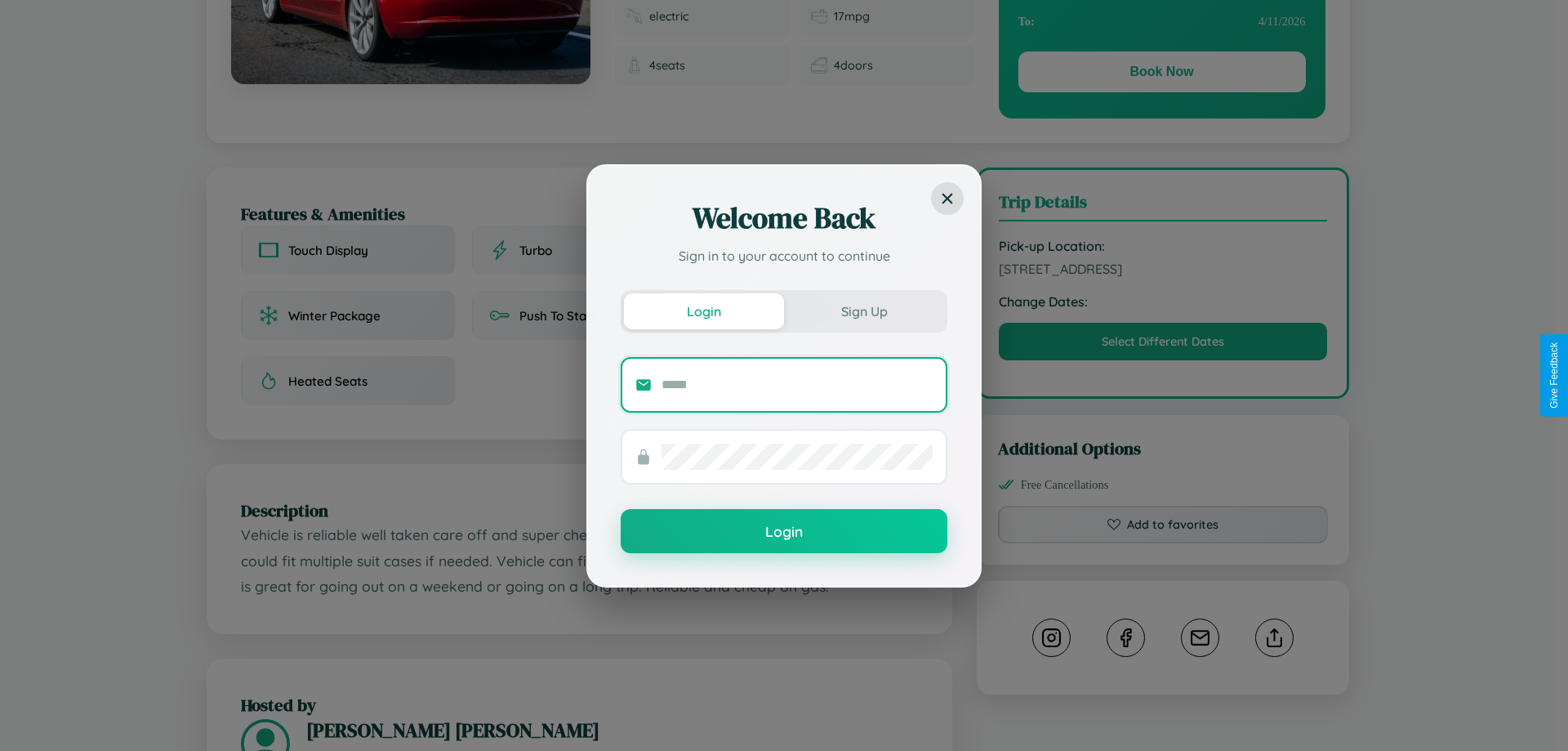
scroll to position [0, 0]
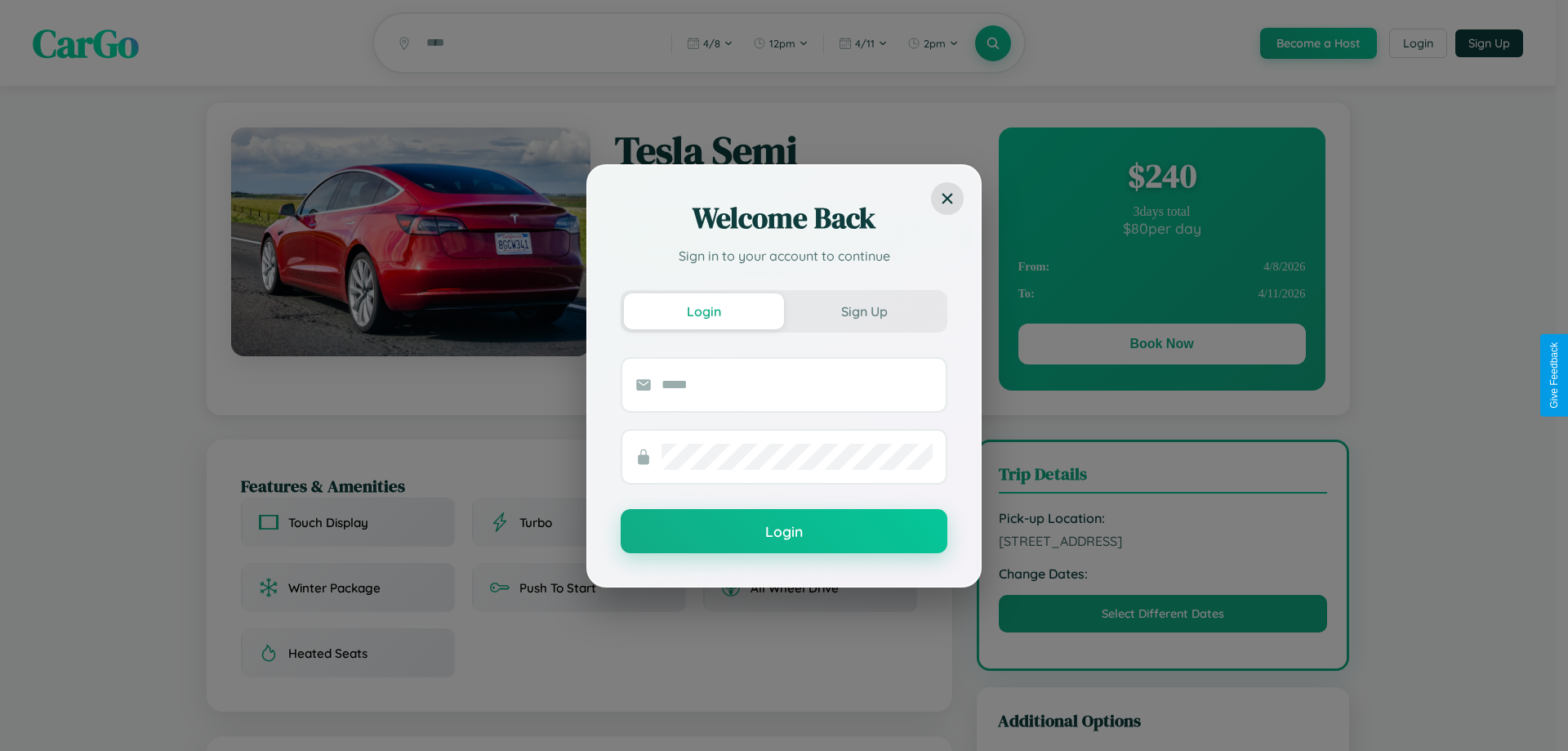
click at [1161, 347] on div "Welcome Back Sign in to your account to continue Login Sign Up Login" at bounding box center [784, 376] width 1568 height 751
